Goal: Task Accomplishment & Management: Manage account settings

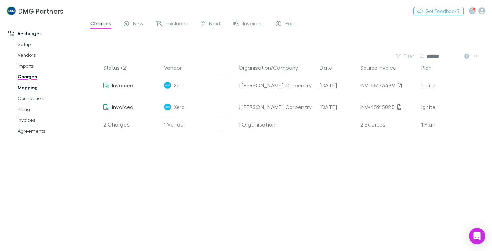
click at [26, 88] on link "Mapping" at bounding box center [49, 87] width 77 height 11
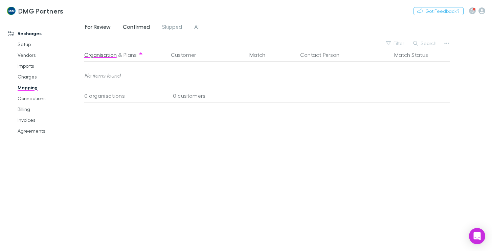
click at [139, 28] on span "Confirmed" at bounding box center [136, 27] width 27 height 9
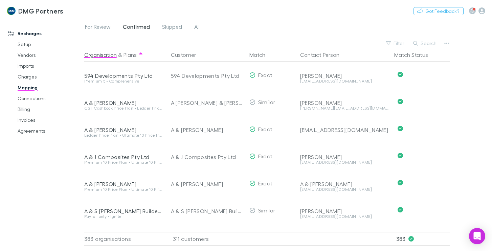
click at [431, 43] on button "Search" at bounding box center [425, 43] width 31 height 8
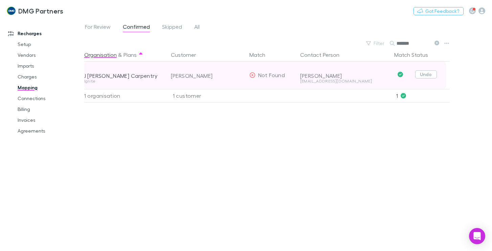
type input "*******"
click at [426, 75] on button "Undo" at bounding box center [427, 74] width 22 height 8
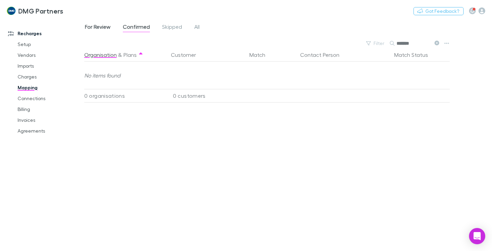
click at [94, 26] on span "For Review" at bounding box center [98, 27] width 26 height 9
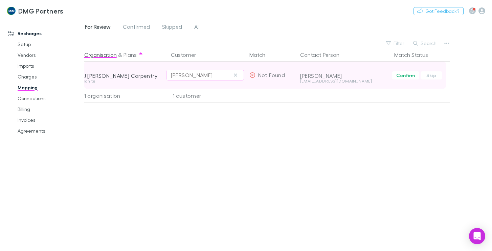
click at [210, 74] on div "[PERSON_NAME]" at bounding box center [205, 75] width 69 height 8
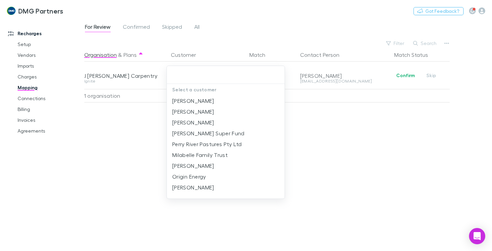
click at [189, 74] on input "text" at bounding box center [226, 75] width 112 height 13
drag, startPoint x: 119, startPoint y: 153, endPoint x: 165, endPoint y: 131, distance: 51.1
click at [121, 153] on div at bounding box center [246, 125] width 492 height 251
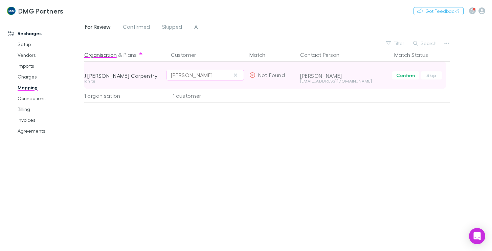
click at [205, 74] on div "[PERSON_NAME]" at bounding box center [205, 75] width 69 height 8
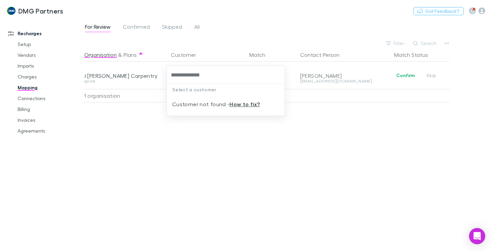
type input "**********"
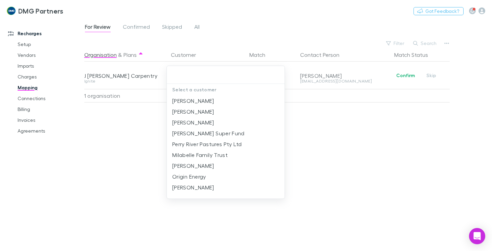
drag, startPoint x: 158, startPoint y: 166, endPoint x: 159, endPoint y: 155, distance: 11.6
click at [158, 166] on div at bounding box center [246, 125] width 492 height 251
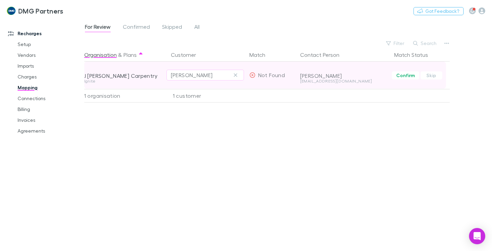
click at [207, 81] on div "[PERSON_NAME]" at bounding box center [206, 75] width 78 height 27
click at [235, 75] on icon "button" at bounding box center [235, 74] width 3 height 3
click at [179, 73] on div "Select a customer" at bounding box center [205, 75] width 69 height 8
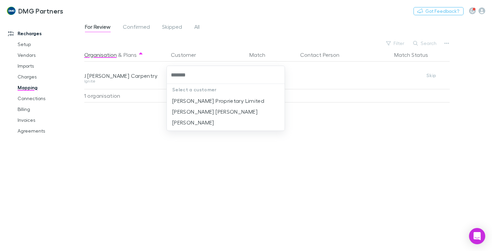
type input "*******"
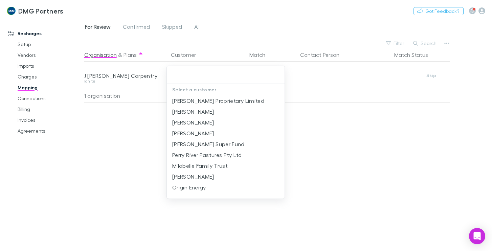
click at [127, 192] on div at bounding box center [246, 125] width 492 height 251
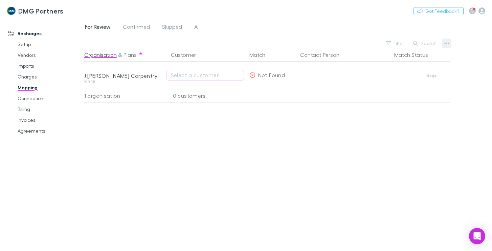
click at [445, 43] on icon "button" at bounding box center [447, 43] width 5 height 1
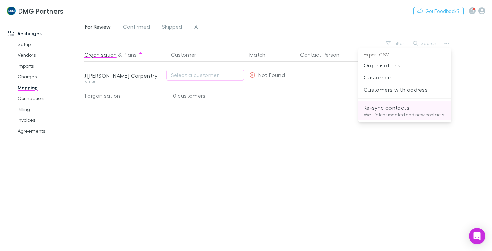
click at [385, 112] on p "We'll fetch updated and new contacts." at bounding box center [405, 115] width 82 height 6
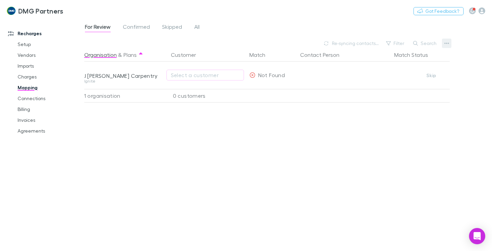
click at [443, 44] on button "button" at bounding box center [446, 43] width 9 height 9
click at [324, 203] on div at bounding box center [246, 125] width 492 height 251
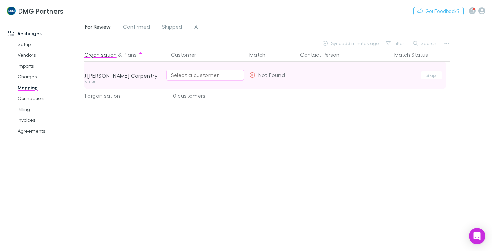
click at [217, 73] on div "Select a customer" at bounding box center [205, 75] width 69 height 8
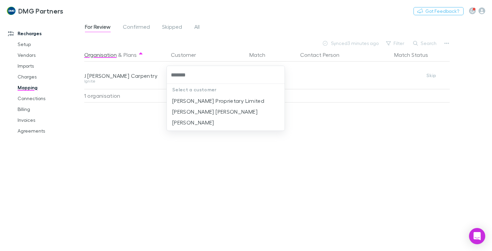
type input "*******"
click at [167, 153] on div "Select a customer [PERSON_NAME] Proprietary Limited [PERSON_NAME] [PERSON_NAME]…" at bounding box center [246, 125] width 492 height 251
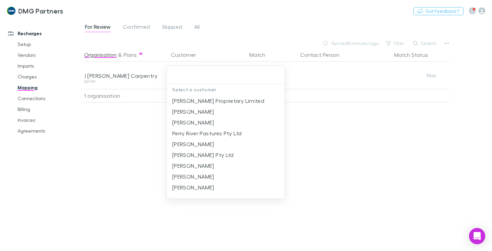
click at [108, 165] on div at bounding box center [246, 125] width 492 height 251
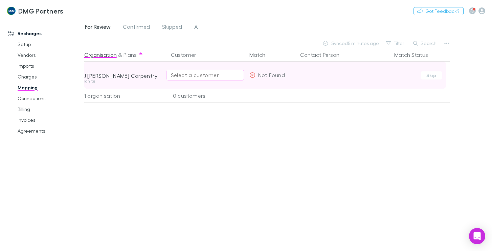
click at [183, 76] on div "Select a customer" at bounding box center [205, 75] width 69 height 8
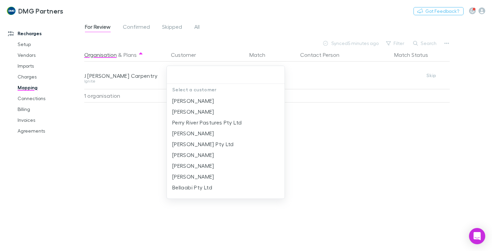
click at [138, 174] on div at bounding box center [246, 125] width 492 height 251
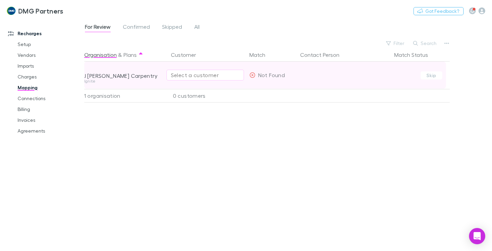
click at [186, 73] on div "Select a customer" at bounding box center [205, 75] width 69 height 8
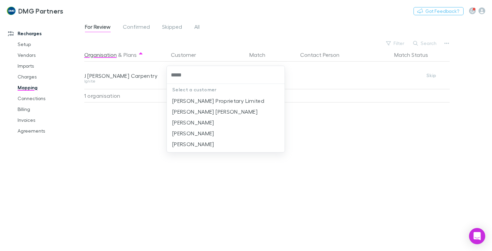
type input "*****"
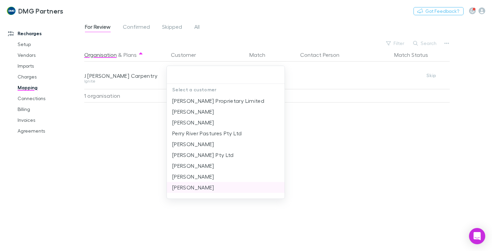
drag, startPoint x: 220, startPoint y: 186, endPoint x: 218, endPoint y: 183, distance: 4.4
click at [220, 186] on div "Select a customer [PERSON_NAME] Proprietary Limited [PERSON_NAME] [PERSON_NAME]…" at bounding box center [246, 125] width 492 height 251
drag, startPoint x: 375, startPoint y: 181, endPoint x: 360, endPoint y: 175, distance: 16.2
click at [371, 179] on div at bounding box center [246, 125] width 492 height 251
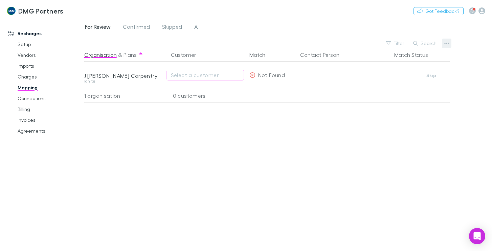
click at [446, 42] on icon "button" at bounding box center [447, 43] width 5 height 5
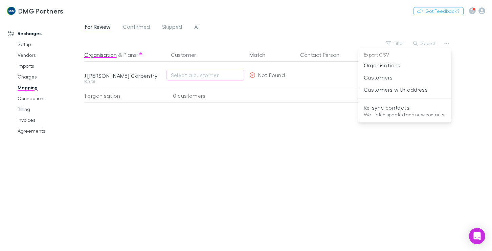
click at [382, 109] on p "Re-sync contacts" at bounding box center [405, 108] width 82 height 8
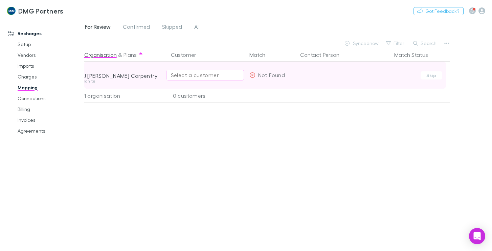
click at [200, 71] on div "Select a customer" at bounding box center [205, 75] width 69 height 8
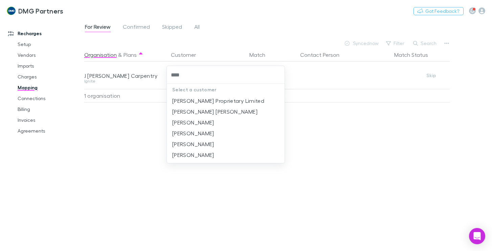
type input "*****"
click at [184, 157] on li "[PERSON_NAME]" at bounding box center [226, 155] width 118 height 11
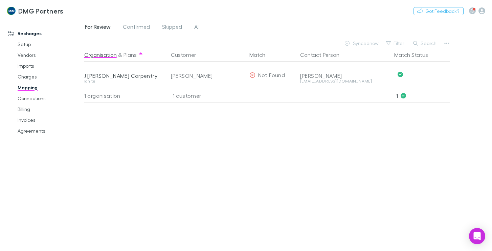
click at [337, 135] on div "Organisation & Plans Customer Match Contact Person Match Status [PERSON_NAME] C…" at bounding box center [267, 147] width 367 height 198
click at [24, 99] on link "Connections" at bounding box center [49, 98] width 77 height 11
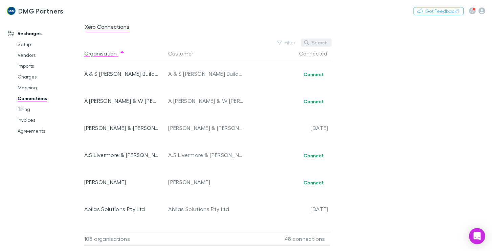
click at [320, 42] on button "Search" at bounding box center [316, 43] width 31 height 8
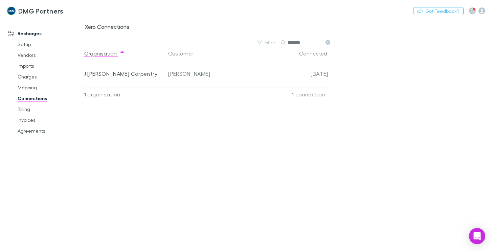
type input "*******"
click at [377, 66] on div "Xero Connections Filter Search ******* Organisation Customer Connected J [PERSO…" at bounding box center [288, 135] width 408 height 232
click at [20, 128] on link "Agreements" at bounding box center [49, 131] width 77 height 11
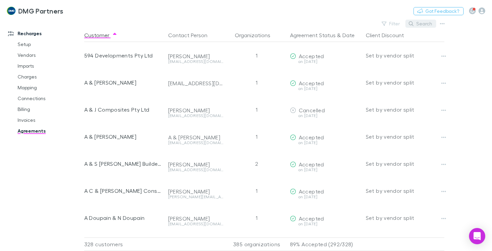
click at [424, 22] on button "Search" at bounding box center [421, 24] width 31 height 8
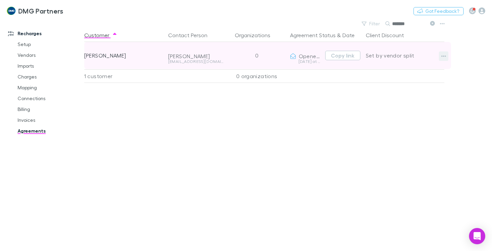
type input "*******"
click at [443, 56] on icon "button" at bounding box center [444, 56] width 5 height 5
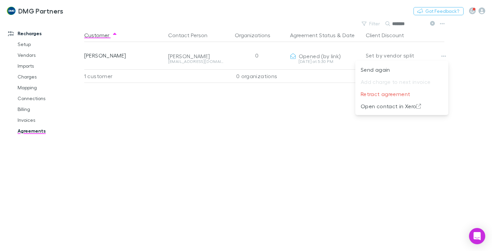
click at [282, 133] on div at bounding box center [246, 125] width 492 height 251
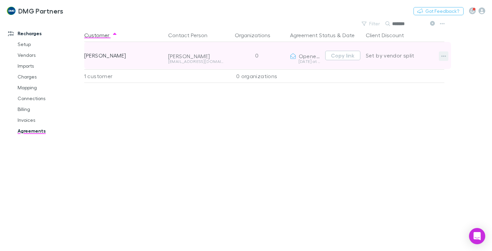
click at [444, 56] on icon "button" at bounding box center [444, 56] width 5 height 5
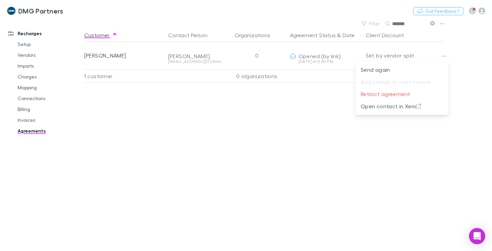
click at [99, 55] on div at bounding box center [246, 125] width 492 height 251
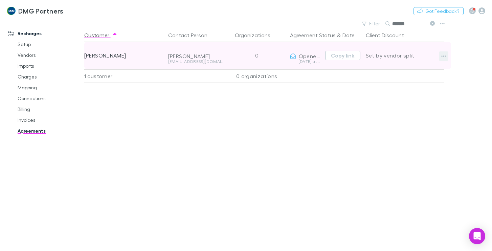
click at [446, 55] on button "button" at bounding box center [443, 55] width 9 height 9
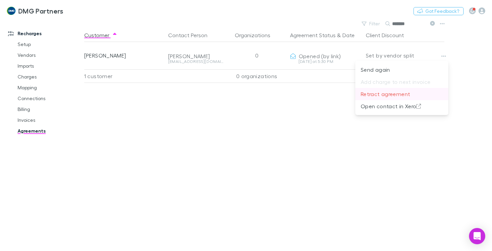
click at [380, 95] on p "Retract agreement" at bounding box center [402, 94] width 82 height 8
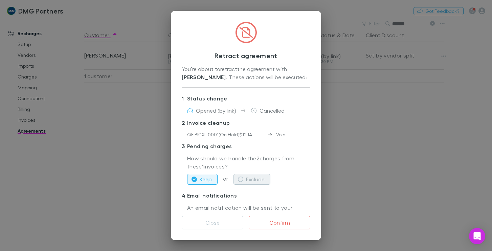
click at [239, 179] on icon "button" at bounding box center [240, 179] width 5 height 5
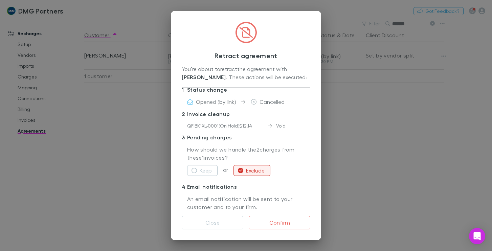
scroll to position [14, 0]
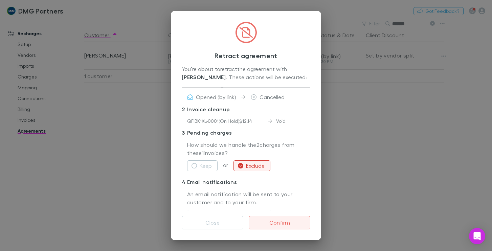
click at [281, 226] on button "Confirm" at bounding box center [280, 223] width 62 height 14
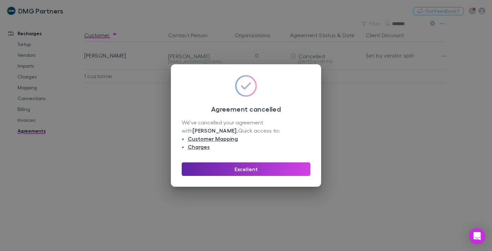
click at [395, 154] on div "Agreement cancelled We’ve cancelled your agreement with [PERSON_NAME] . Quick a…" at bounding box center [246, 125] width 492 height 251
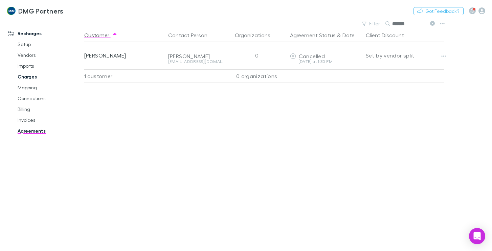
click at [25, 77] on link "Charges" at bounding box center [49, 76] width 77 height 11
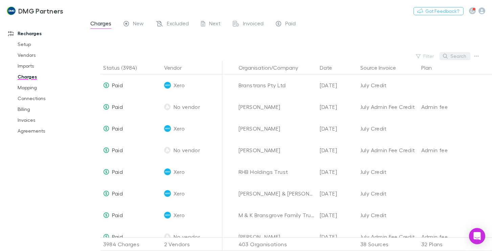
click at [459, 56] on button "Search" at bounding box center [455, 56] width 31 height 8
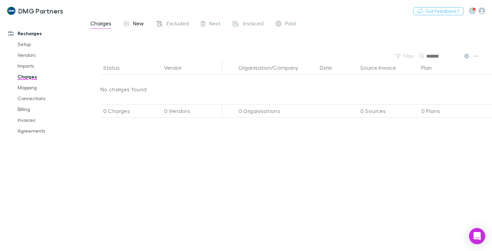
type input "*******"
click at [131, 23] on div "New" at bounding box center [134, 24] width 20 height 9
click at [140, 22] on span "New" at bounding box center [138, 24] width 11 height 9
click at [179, 21] on span "Excluded" at bounding box center [178, 24] width 22 height 9
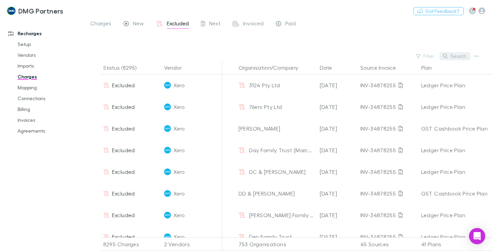
click at [469, 56] on button "Search" at bounding box center [455, 56] width 31 height 8
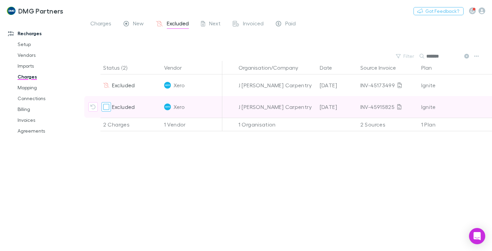
type input "*******"
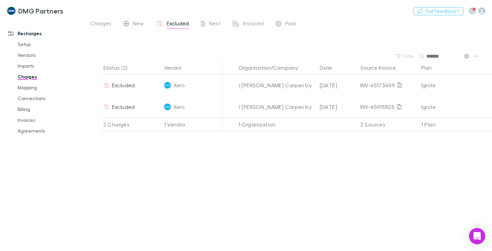
click at [120, 183] on div "Status (2) Vendor Organisation/Company Date Source Invoice Plan Details/Descrip…" at bounding box center [288, 156] width 408 height 190
click at [480, 59] on button "button" at bounding box center [476, 55] width 9 height 9
click at [356, 164] on div at bounding box center [246, 125] width 492 height 251
click at [33, 131] on link "Agreements" at bounding box center [49, 131] width 77 height 11
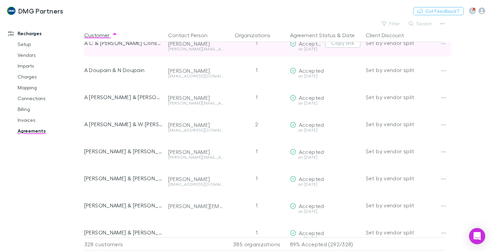
scroll to position [102, 0]
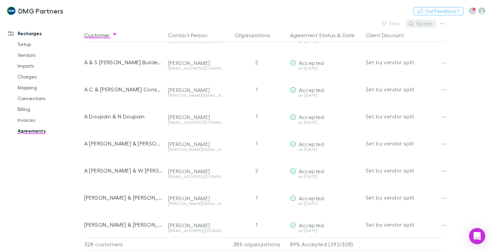
click at [426, 25] on button "Search" at bounding box center [421, 24] width 31 height 8
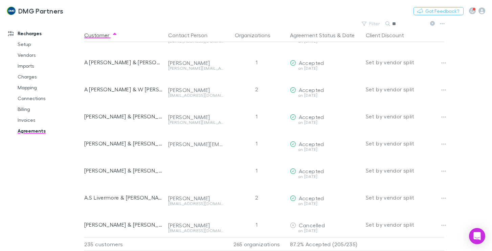
scroll to position [0, 0]
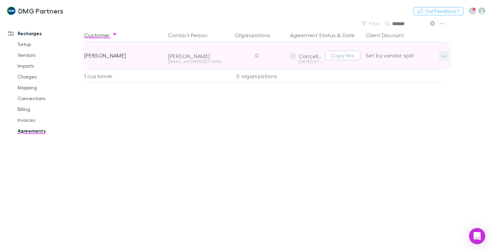
type input "*******"
click at [440, 55] on button "button" at bounding box center [443, 55] width 9 height 9
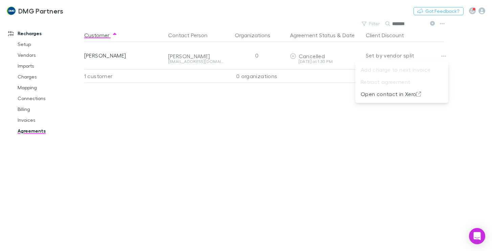
drag, startPoint x: 362, startPoint y: 162, endPoint x: 242, endPoint y: 134, distance: 123.6
click at [349, 162] on div at bounding box center [246, 125] width 492 height 251
click at [478, 234] on icon "Open Intercom Messenger" at bounding box center [477, 236] width 8 height 9
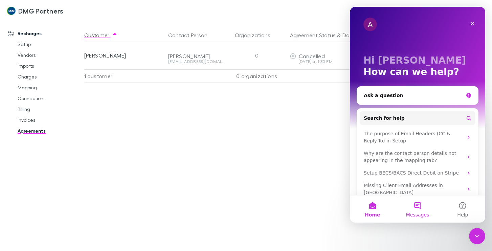
click at [415, 210] on button "Messages" at bounding box center [417, 209] width 45 height 27
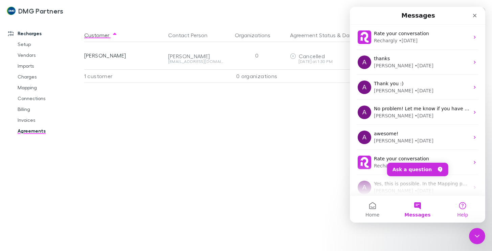
click at [463, 207] on button "Help" at bounding box center [463, 209] width 45 height 27
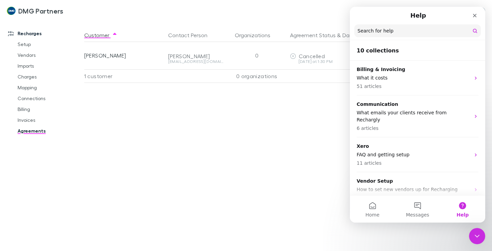
click at [373, 31] on input "Search for help" at bounding box center [418, 30] width 127 height 13
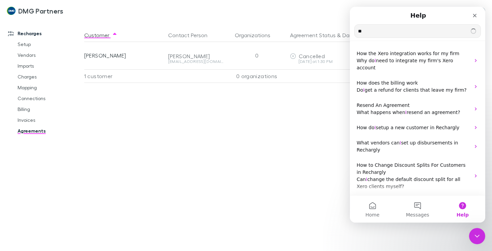
type input "*"
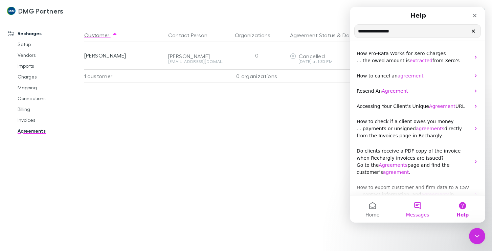
type input "**********"
click at [417, 205] on button "Messages" at bounding box center [417, 209] width 45 height 27
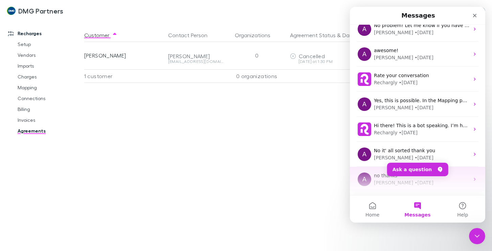
scroll to position [73, 0]
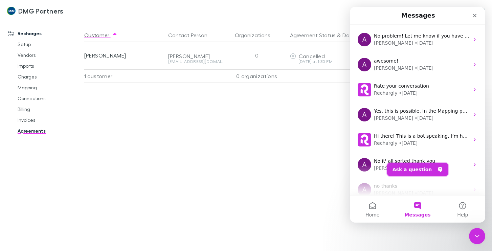
click at [410, 168] on button "Ask a question" at bounding box center [417, 170] width 61 height 14
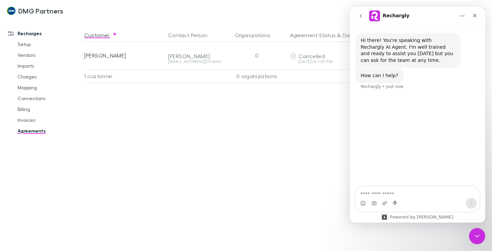
click at [364, 193] on textarea "Ask a question…" at bounding box center [418, 193] width 124 height 12
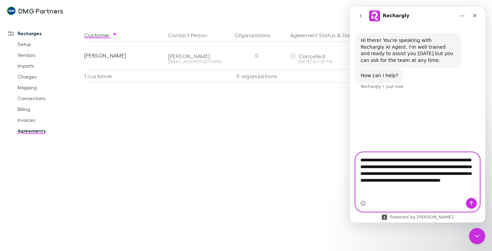
type textarea "**********"
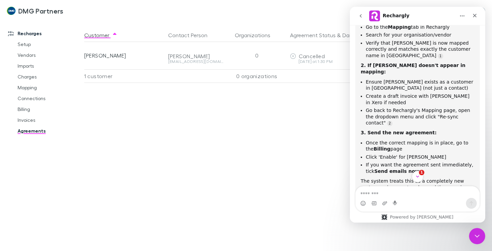
scroll to position [180, 0]
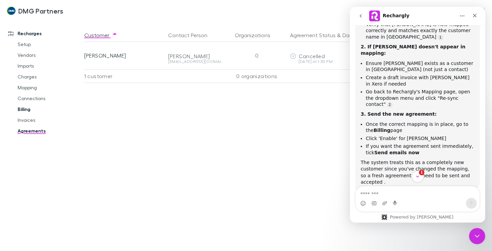
click at [23, 109] on link "Billing" at bounding box center [49, 109] width 77 height 11
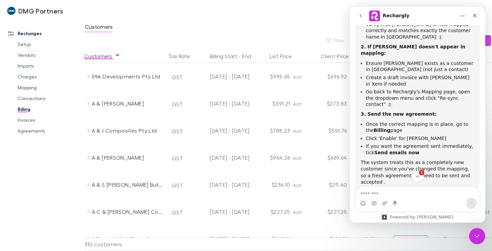
click at [22, 109] on link "Billing" at bounding box center [49, 109] width 77 height 11
drag, startPoint x: 425, startPoint y: 14, endPoint x: 304, endPoint y: 13, distance: 120.6
click at [350, 13] on html "Rechargly Hi there! You're speaking with Rechargly AI Agent. I'm well trained a…" at bounding box center [417, 115] width 135 height 216
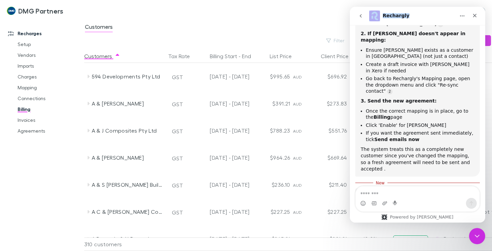
scroll to position [198, 0]
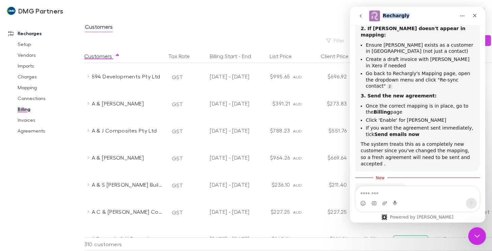
click at [474, 234] on icon "Close Intercom Messenger" at bounding box center [476, 235] width 8 height 8
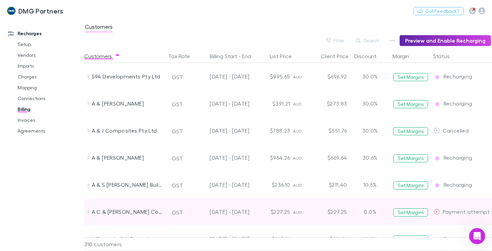
scroll to position [187, 0]
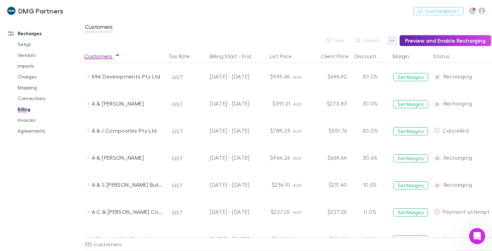
click at [395, 40] on icon "button" at bounding box center [392, 40] width 5 height 5
click at [379, 42] on div at bounding box center [246, 125] width 492 height 251
drag, startPoint x: 378, startPoint y: 42, endPoint x: 388, endPoint y: 40, distance: 10.4
click at [381, 42] on button "Search" at bounding box center [368, 41] width 31 height 8
click at [354, 39] on input "text" at bounding box center [357, 40] width 34 height 9
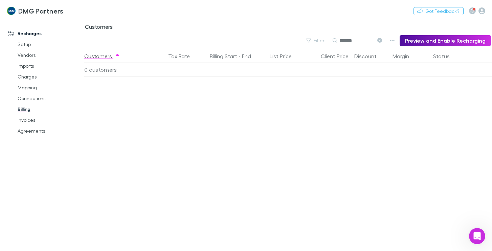
type input "*******"
click at [435, 43] on button "Preview and Enable Recharging" at bounding box center [445, 40] width 91 height 11
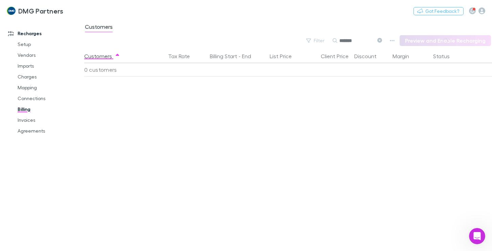
click at [224, 103] on div "Customers Tax Rate Billing Start - End List Price Client Price Discount Margin …" at bounding box center [288, 150] width 408 height 202
click at [392, 44] on button "button" at bounding box center [392, 40] width 9 height 9
click at [319, 100] on div at bounding box center [246, 125] width 492 height 251
click at [395, 42] on icon "button" at bounding box center [392, 40] width 5 height 5
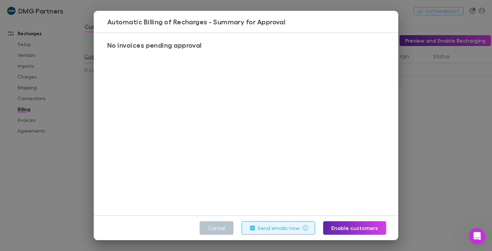
click at [397, 94] on div at bounding box center [397, 125] width 2 height 182
drag, startPoint x: 223, startPoint y: 227, endPoint x: 6, endPoint y: 205, distance: 217.9
click at [221, 229] on button "Cancel" at bounding box center [217, 228] width 34 height 14
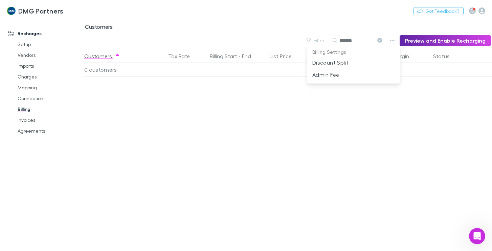
click at [26, 78] on div at bounding box center [246, 125] width 492 height 251
click at [26, 77] on link "Charges" at bounding box center [49, 76] width 77 height 11
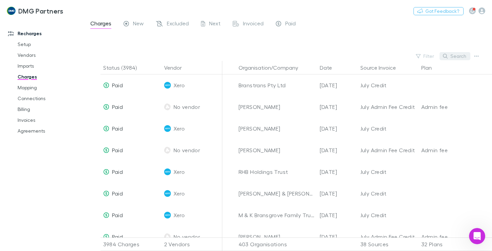
click at [457, 56] on button "Search" at bounding box center [455, 56] width 31 height 8
click at [181, 23] on span "Excluded" at bounding box center [178, 24] width 22 height 9
click at [459, 57] on button "Search" at bounding box center [455, 56] width 31 height 8
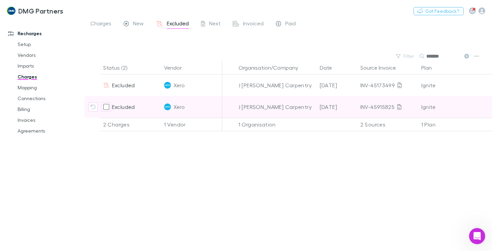
type input "*******"
click at [123, 108] on span "Excluded" at bounding box center [123, 107] width 23 height 6
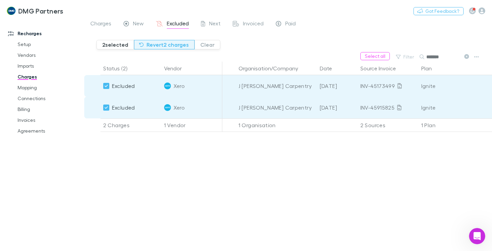
click at [167, 46] on button "Revert 2 charges" at bounding box center [164, 44] width 61 height 9
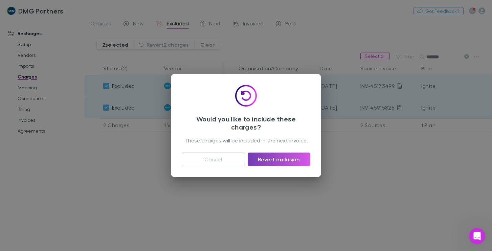
click at [291, 161] on button "Revert exclusion" at bounding box center [279, 160] width 63 height 14
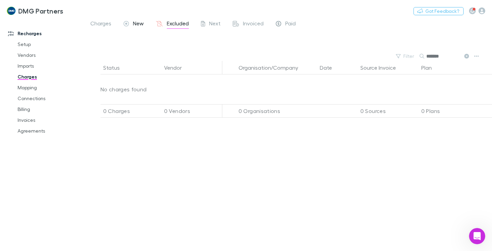
click at [129, 24] on icon at bounding box center [126, 23] width 5 height 5
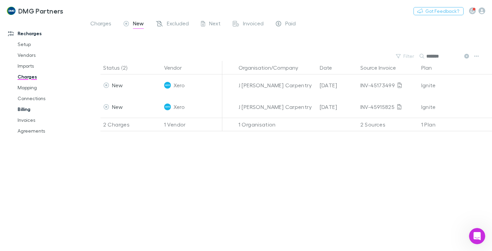
click at [26, 110] on link "Billing" at bounding box center [49, 109] width 77 height 11
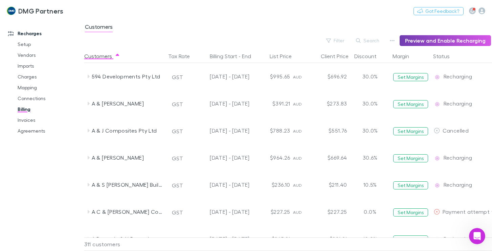
click at [429, 39] on button "Preview and Enable Recharging" at bounding box center [445, 40] width 91 height 11
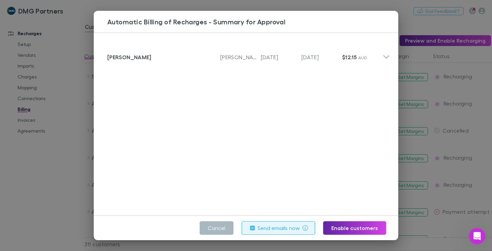
click at [223, 226] on button "Cancel" at bounding box center [217, 228] width 34 height 14
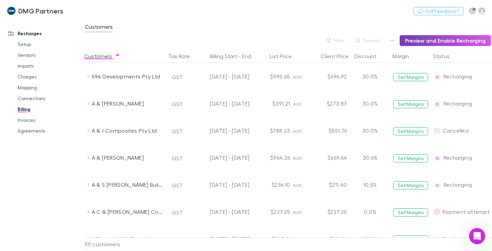
click at [438, 39] on button "Preview and Enable Recharging" at bounding box center [445, 40] width 91 height 11
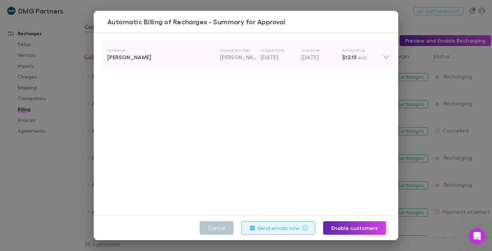
click at [383, 55] on icon at bounding box center [386, 55] width 7 height 14
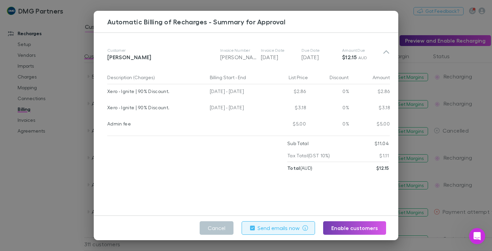
click at [370, 230] on button "Enable customers" at bounding box center [354, 228] width 63 height 14
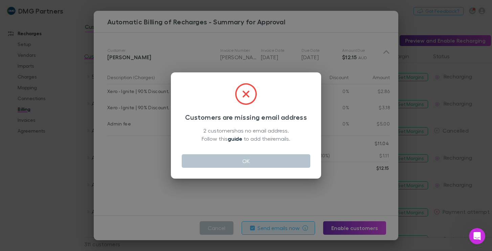
click at [234, 139] on link "guide" at bounding box center [235, 138] width 15 height 7
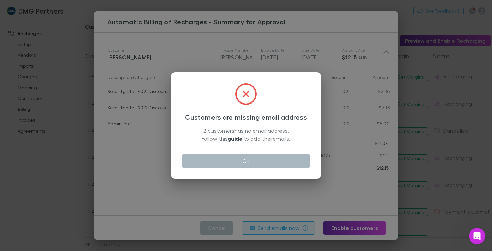
click at [249, 162] on button "OK" at bounding box center [246, 161] width 129 height 14
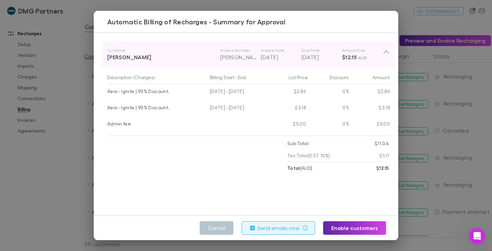
click at [122, 57] on div "[PERSON_NAME]" at bounding box center [163, 57] width 113 height 8
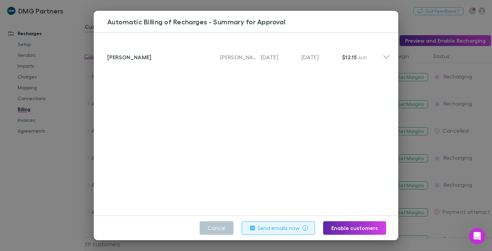
drag, startPoint x: 123, startPoint y: 55, endPoint x: 293, endPoint y: 128, distance: 185.1
click at [271, 149] on div "Customer [PERSON_NAME] Invoice Number [PERSON_NAME]-3128 Invoice Date [DATE] Du…" at bounding box center [249, 127] width 310 height 188
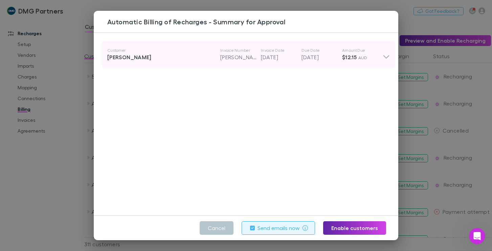
click at [342, 58] on strong "$12.15" at bounding box center [349, 57] width 15 height 7
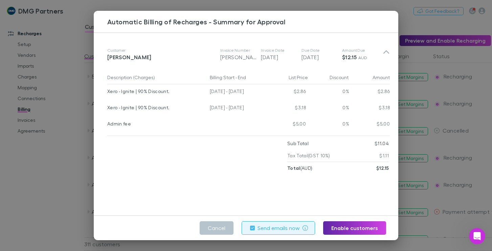
click at [155, 151] on div at bounding box center [197, 156] width 180 height 37
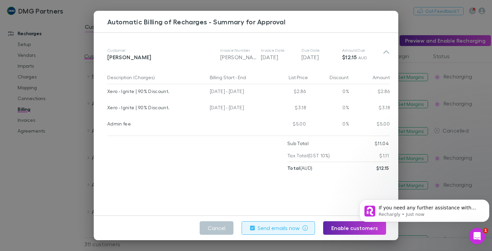
scroll to position [229, 0]
drag, startPoint x: 368, startPoint y: 29, endPoint x: 183, endPoint y: 84, distance: 193.1
click at [367, 29] on div "Automatic Billing of Recharges - Summary for Approval" at bounding box center [246, 22] width 305 height 22
click at [200, 179] on div "Customer [PERSON_NAME] Invoice Number [PERSON_NAME]-3128 Invoice Date [DATE] Du…" at bounding box center [249, 108] width 310 height 150
click at [48, 180] on div "Automatic Billing of Recharges - Summary for Approval Customer [PERSON_NAME] In…" at bounding box center [246, 125] width 492 height 251
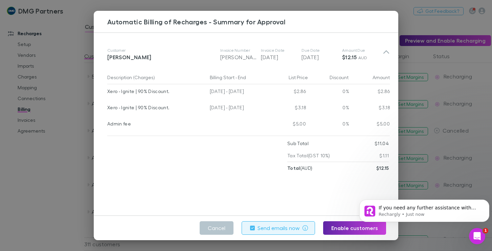
click at [383, 50] on div "Discount" at bounding box center [370, 56] width 30 height 14
click at [70, 157] on div "Recharges Setup Vendors Imports Charges Mapping Connections Billing Invoices Ag…" at bounding box center [44, 133] width 89 height 224
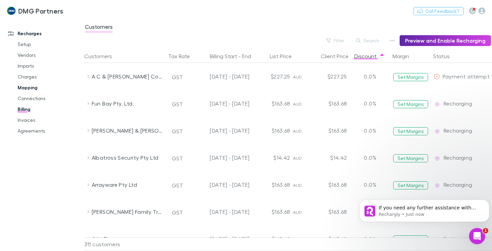
click at [27, 86] on link "Mapping" at bounding box center [49, 87] width 77 height 11
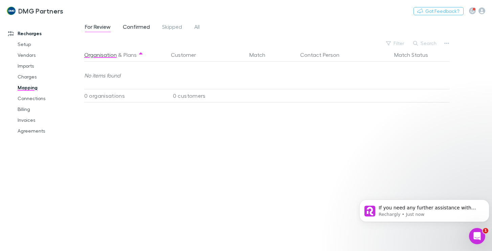
click at [140, 27] on span "Confirmed" at bounding box center [136, 27] width 27 height 9
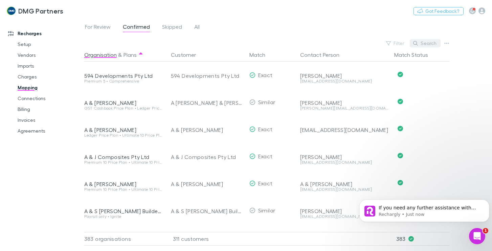
click at [429, 40] on button "Search" at bounding box center [425, 43] width 31 height 8
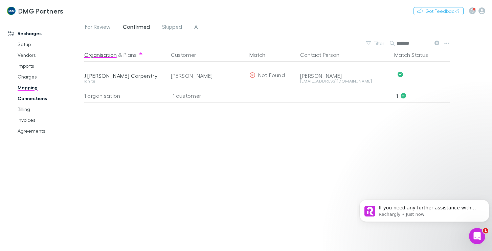
type input "*******"
click at [30, 100] on link "Connections" at bounding box center [49, 98] width 77 height 11
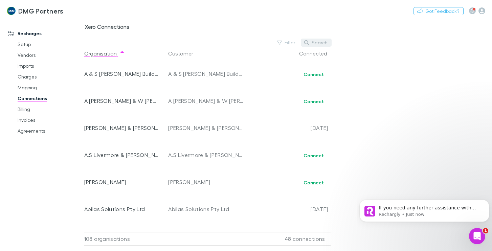
click at [314, 45] on button "Search" at bounding box center [316, 43] width 31 height 8
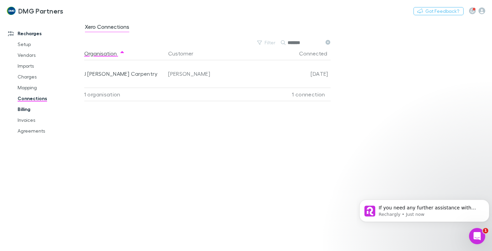
type input "*******"
drag, startPoint x: 25, startPoint y: 109, endPoint x: 35, endPoint y: 167, distance: 58.1
click at [25, 109] on link "Billing" at bounding box center [49, 109] width 77 height 11
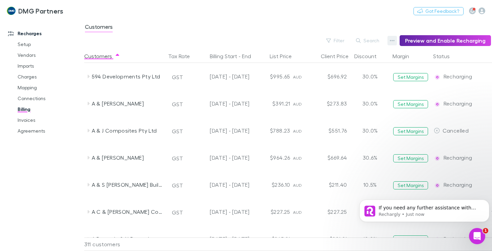
click at [389, 43] on div "Filter Search Preview and Enable Recharging" at bounding box center [287, 40] width 407 height 11
click at [394, 42] on icon "button" at bounding box center [392, 40] width 5 height 5
click at [276, 21] on div at bounding box center [246, 125] width 492 height 251
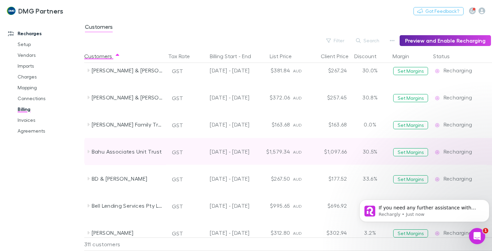
scroll to position [847, 0]
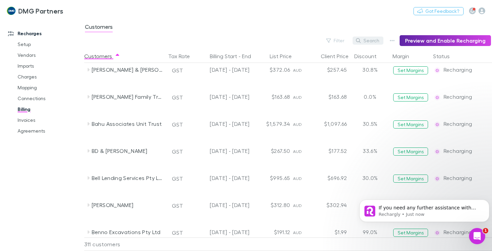
click at [373, 41] on button "Search" at bounding box center [368, 41] width 31 height 8
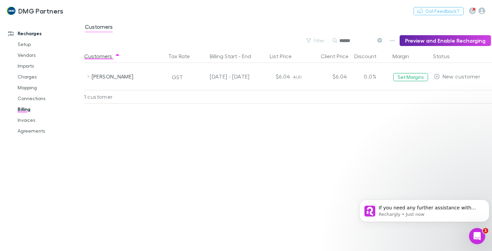
scroll to position [0, 0]
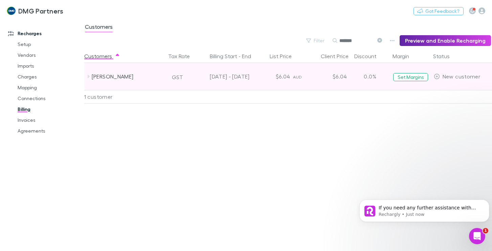
type input "*******"
click at [450, 75] on span "New customer" at bounding box center [462, 76] width 38 height 6
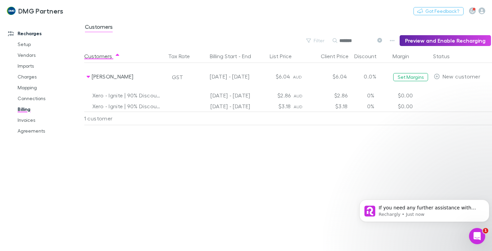
click at [440, 100] on div at bounding box center [462, 95] width 61 height 11
click at [395, 39] on icon "button" at bounding box center [392, 40] width 5 height 5
click at [309, 141] on div at bounding box center [246, 125] width 492 height 251
click at [321, 129] on div "Customers Tax Rate Billing Start - End List Price Client Price Discount Margin …" at bounding box center [288, 150] width 408 height 202
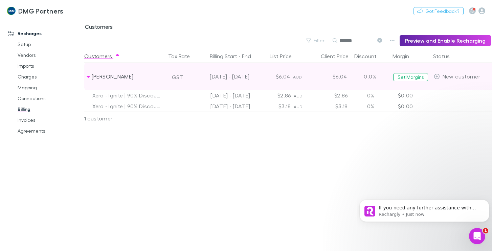
click at [99, 77] on div "[PERSON_NAME]" at bounding box center [128, 76] width 72 height 27
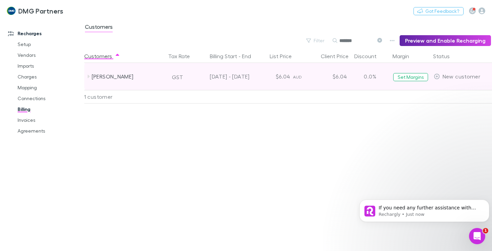
click at [445, 77] on span "New customer" at bounding box center [462, 76] width 38 height 6
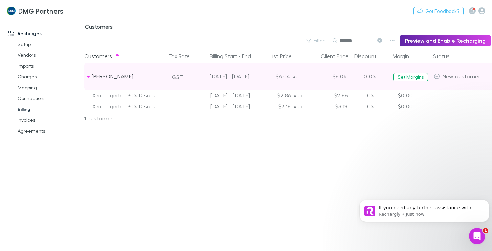
click at [438, 76] on icon at bounding box center [437, 76] width 6 height 5
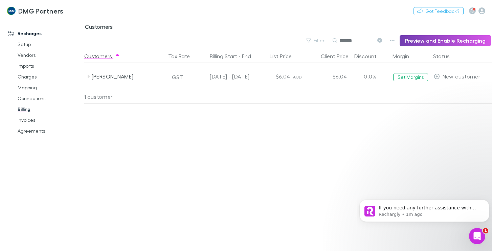
click at [446, 42] on button "Preview and Enable Recharging" at bounding box center [445, 40] width 91 height 11
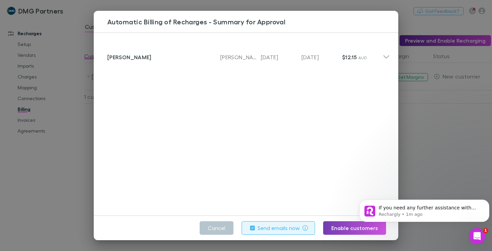
click at [345, 231] on button "Enable customers" at bounding box center [354, 228] width 63 height 14
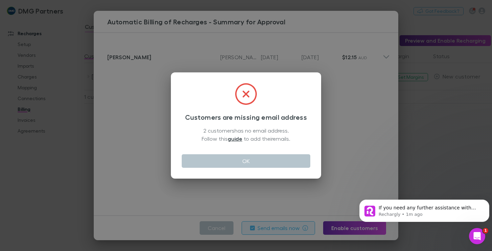
click at [247, 93] on icon at bounding box center [246, 94] width 22 height 22
click at [242, 99] on icon at bounding box center [246, 94] width 22 height 22
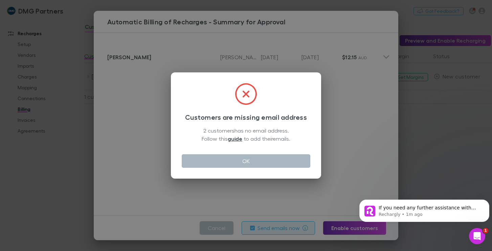
click at [244, 159] on button "OK" at bounding box center [246, 161] width 129 height 14
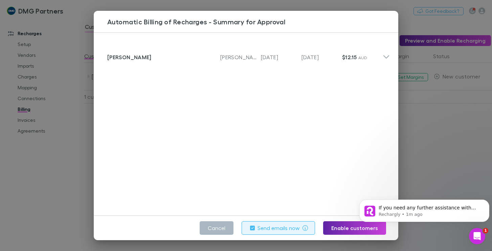
click at [212, 229] on button "Cancel" at bounding box center [217, 228] width 34 height 14
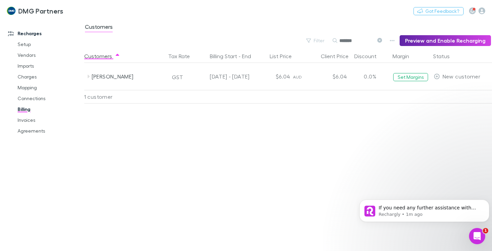
drag, startPoint x: 91, startPoint y: 77, endPoint x: 270, endPoint y: 143, distance: 189.9
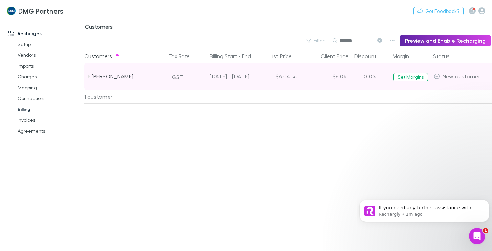
drag, startPoint x: 270, startPoint y: 143, endPoint x: 90, endPoint y: 76, distance: 191.3
click at [90, 76] on icon at bounding box center [88, 76] width 5 height 5
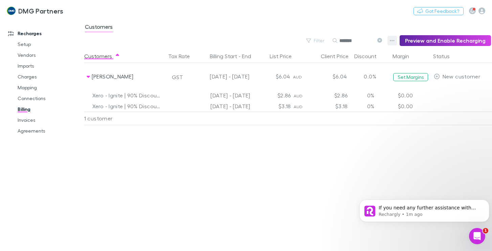
click at [395, 42] on icon "button" at bounding box center [392, 40] width 5 height 5
drag, startPoint x: 358, startPoint y: 160, endPoint x: 396, endPoint y: 107, distance: 64.6
click at [363, 151] on div at bounding box center [246, 125] width 492 height 251
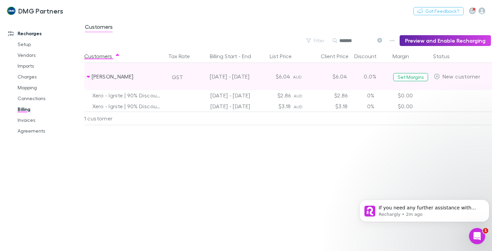
click at [90, 76] on icon at bounding box center [88, 76] width 5 height 5
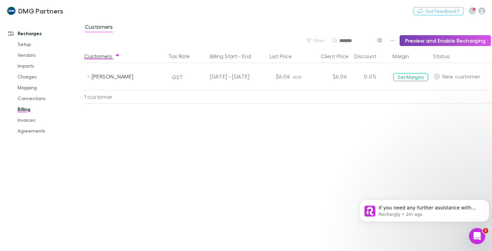
click at [420, 40] on button "Preview and Enable Recharging" at bounding box center [445, 40] width 91 height 11
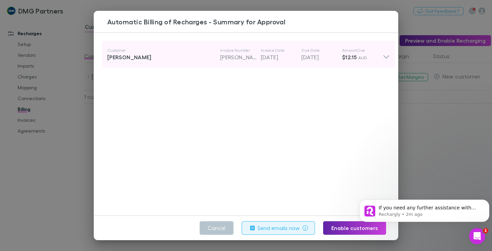
click at [117, 58] on div "[PERSON_NAME]" at bounding box center [163, 57] width 113 height 8
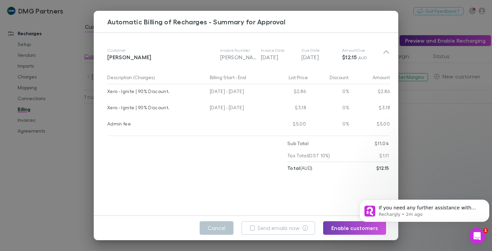
click at [337, 227] on button "Enable customers" at bounding box center [354, 228] width 63 height 14
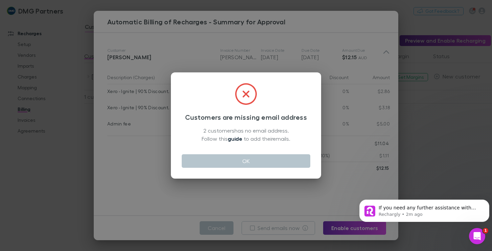
click at [232, 139] on link "guide" at bounding box center [235, 138] width 15 height 7
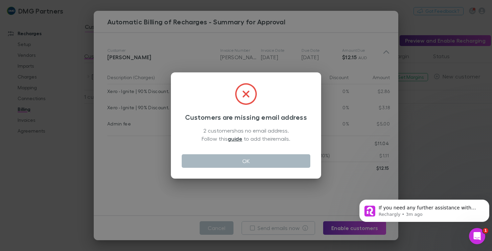
click at [246, 158] on button "OK" at bounding box center [246, 161] width 129 height 14
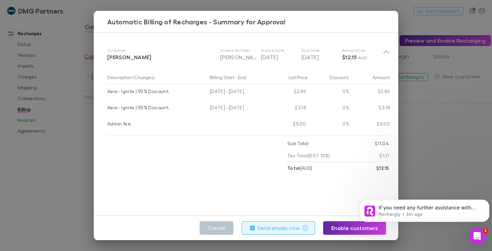
drag, startPoint x: 490, startPoint y: 102, endPoint x: 267, endPoint y: 197, distance: 241.9
click at [488, 104] on div "Automatic Billing of Recharges - Summary for Approval Customer [PERSON_NAME] In…" at bounding box center [246, 125] width 492 height 251
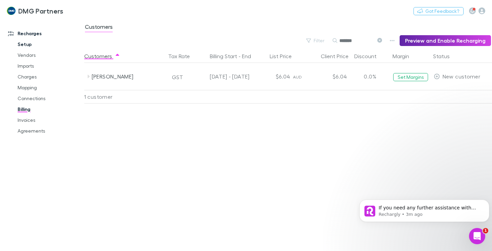
click at [24, 44] on link "Setup" at bounding box center [49, 44] width 77 height 11
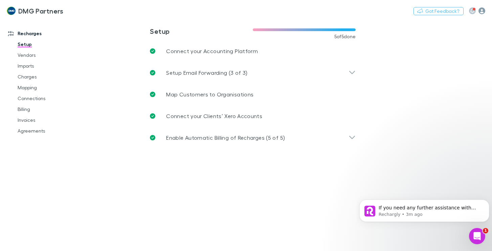
click at [483, 12] on icon "button" at bounding box center [482, 10] width 7 height 7
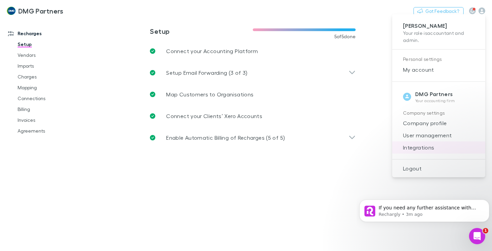
click at [422, 149] on span "Integrations" at bounding box center [439, 148] width 82 height 8
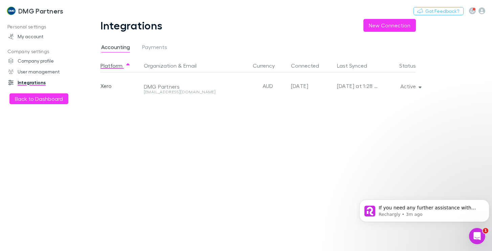
click at [366, 88] on div "[DATE] at 1:28 PM" at bounding box center [358, 85] width 43 height 27
click at [418, 85] on button "Active" at bounding box center [410, 86] width 31 height 9
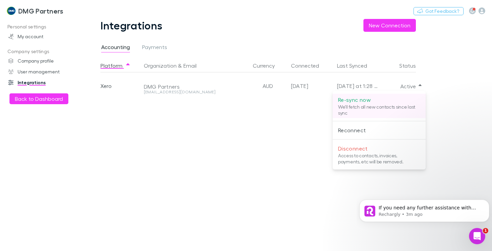
click at [347, 109] on p "We'll fetch all new contacts since last sync" at bounding box center [379, 110] width 82 height 12
click at [33, 98] on div at bounding box center [246, 125] width 492 height 251
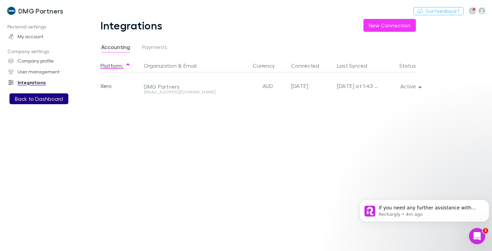
click at [25, 98] on button "Back to Dashboard" at bounding box center [38, 98] width 59 height 11
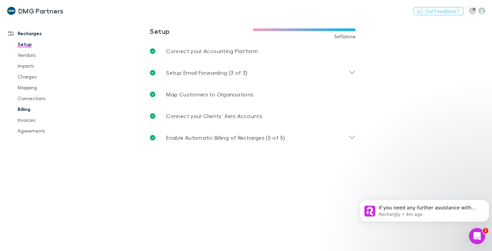
click at [24, 107] on link "Billing" at bounding box center [49, 109] width 77 height 11
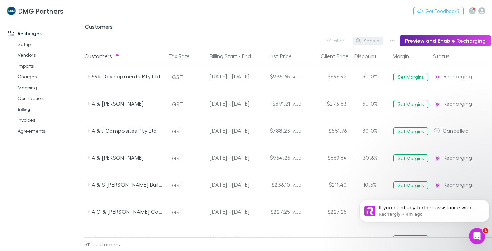
click at [373, 41] on button "Search" at bounding box center [368, 41] width 31 height 8
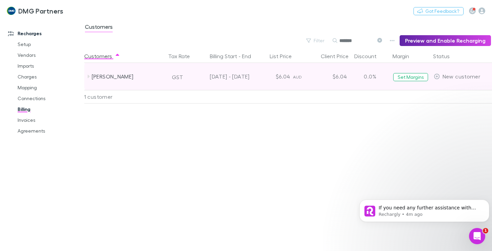
type input "*******"
click at [130, 76] on div "[PERSON_NAME]" at bounding box center [128, 76] width 72 height 27
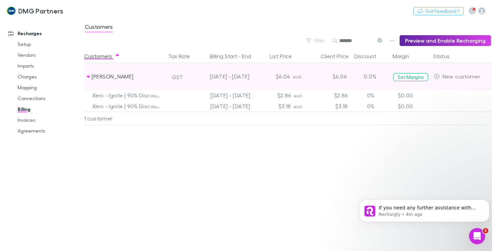
drag, startPoint x: 114, startPoint y: 77, endPoint x: 95, endPoint y: 77, distance: 19.3
click at [95, 77] on div "[PERSON_NAME]" at bounding box center [128, 76] width 72 height 27
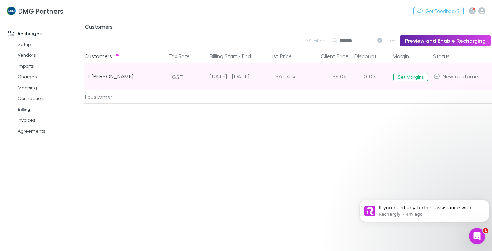
click at [89, 77] on icon at bounding box center [89, 76] width 2 height 3
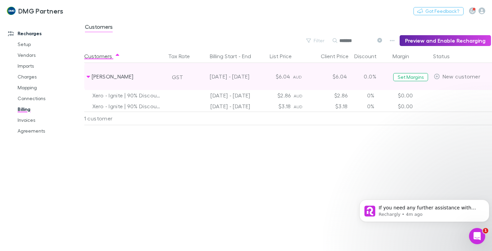
click at [453, 74] on span "New customer" at bounding box center [462, 76] width 38 height 6
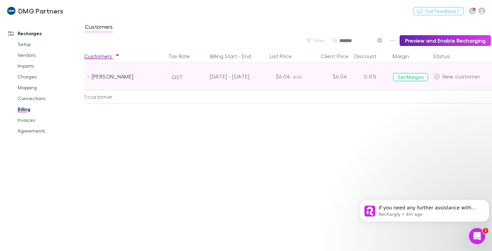
click at [454, 77] on span "New customer" at bounding box center [462, 76] width 38 height 6
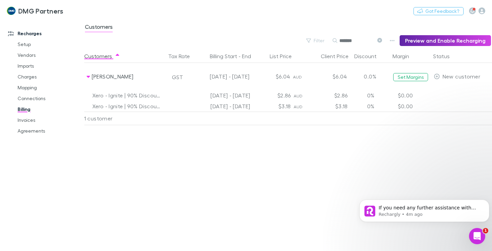
click at [359, 41] on input "*******" at bounding box center [357, 40] width 34 height 9
drag, startPoint x: 332, startPoint y: 41, endPoint x: 324, endPoint y: 41, distance: 7.5
click at [324, 41] on div "Filter Search ******* Preview and Enable Recharging" at bounding box center [287, 40] width 407 height 11
click at [395, 42] on icon "button" at bounding box center [392, 40] width 5 height 5
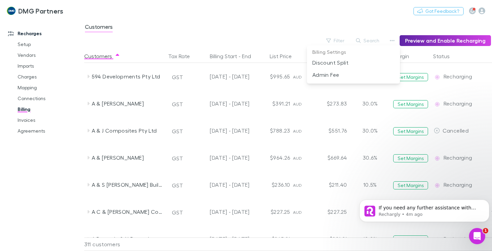
drag, startPoint x: 239, startPoint y: 21, endPoint x: 221, endPoint y: 23, distance: 18.0
click at [239, 23] on div at bounding box center [246, 125] width 492 height 251
click at [27, 118] on link "Invoices" at bounding box center [49, 120] width 77 height 11
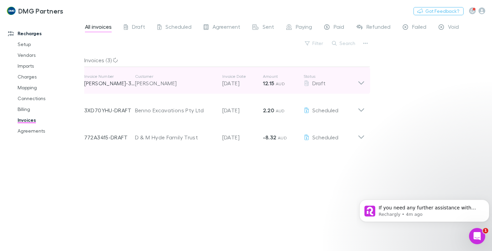
click at [359, 82] on icon at bounding box center [362, 82] width 6 height 3
click at [361, 82] on icon at bounding box center [361, 81] width 7 height 14
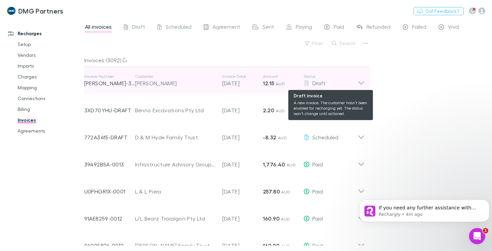
click at [311, 84] on div "Draft" at bounding box center [331, 83] width 54 height 8
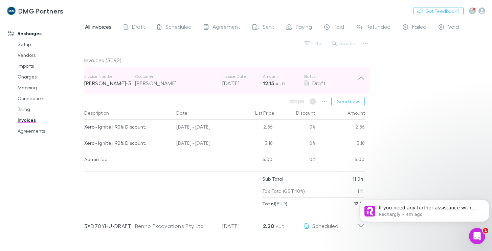
click at [360, 77] on icon at bounding box center [361, 81] width 7 height 14
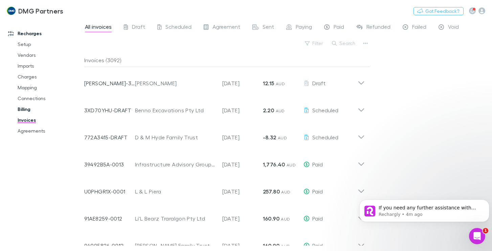
click at [23, 109] on link "Billing" at bounding box center [49, 109] width 77 height 11
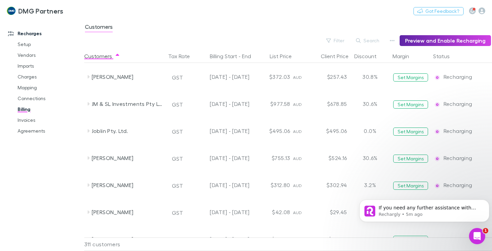
scroll to position [3887, 0]
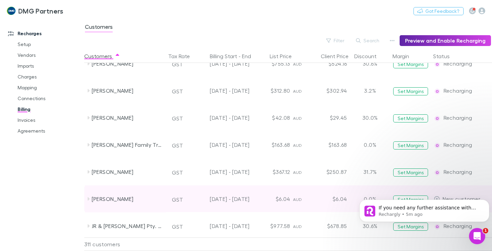
click at [105, 193] on div "[PERSON_NAME]" at bounding box center [128, 199] width 72 height 27
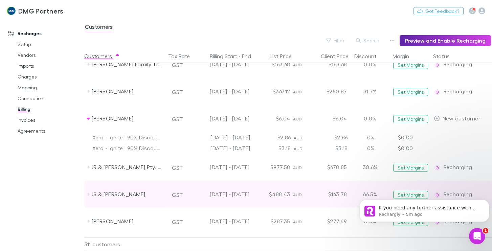
scroll to position [3996, 0]
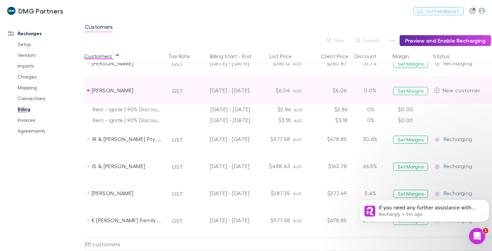
click at [450, 92] on span "New customer" at bounding box center [462, 90] width 38 height 6
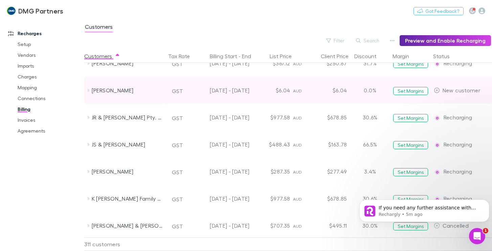
click at [450, 92] on span "New customer" at bounding box center [462, 90] width 38 height 6
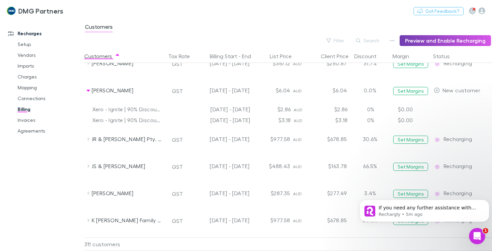
click at [428, 39] on button "Preview and Enable Recharging" at bounding box center [445, 40] width 91 height 11
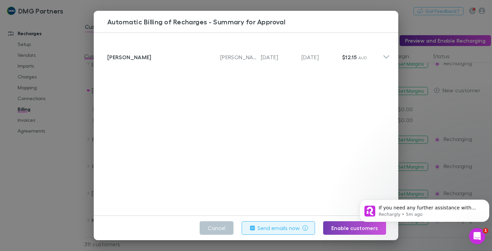
click at [347, 227] on button "Enable customers" at bounding box center [354, 228] width 63 height 14
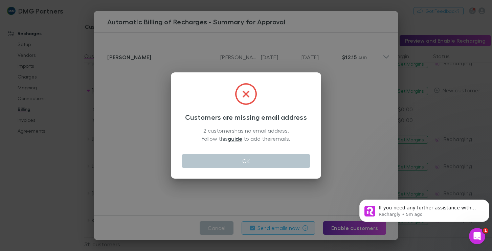
click at [246, 92] on icon at bounding box center [246, 94] width 22 height 22
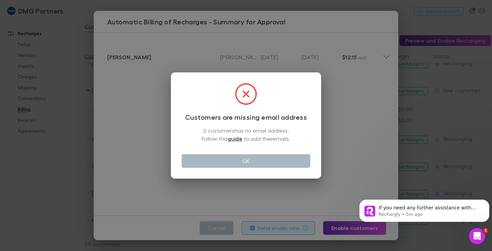
click at [249, 160] on button "OK" at bounding box center [246, 161] width 129 height 14
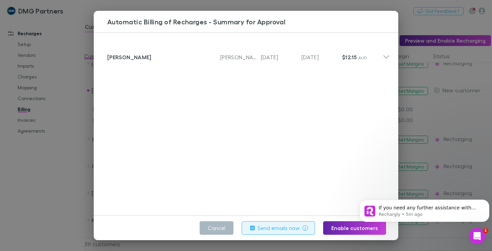
click at [213, 227] on button "Cancel" at bounding box center [217, 228] width 34 height 14
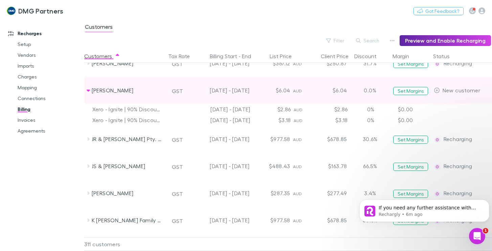
click at [90, 90] on icon at bounding box center [88, 90] width 5 height 5
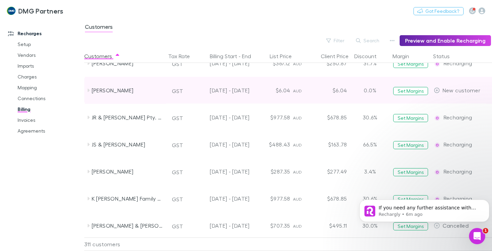
click at [109, 91] on div "[PERSON_NAME]" at bounding box center [128, 90] width 72 height 27
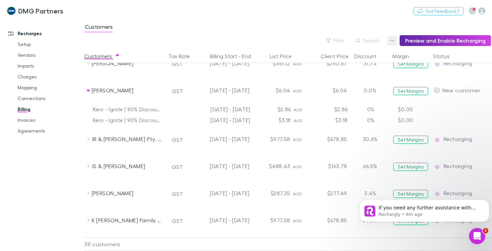
click at [395, 41] on icon "button" at bounding box center [392, 40] width 5 height 1
click at [439, 117] on div at bounding box center [246, 125] width 492 height 251
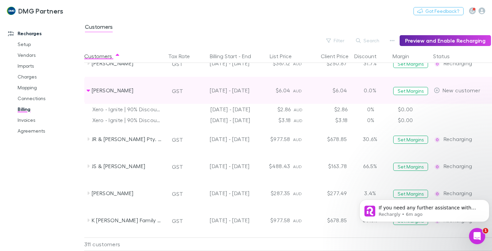
click at [88, 92] on icon at bounding box center [88, 90] width 5 height 5
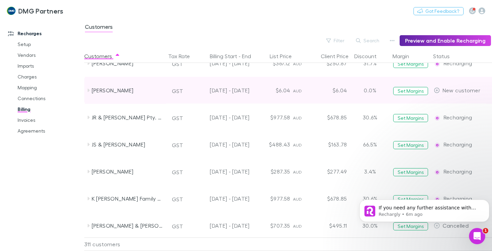
click at [101, 91] on div "[PERSON_NAME]" at bounding box center [128, 90] width 72 height 27
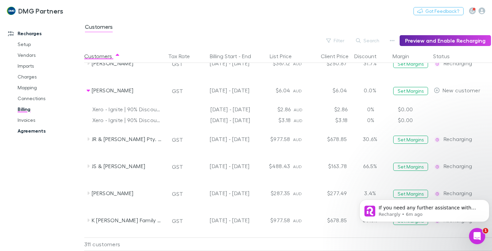
click at [29, 129] on link "Agreements" at bounding box center [49, 131] width 77 height 11
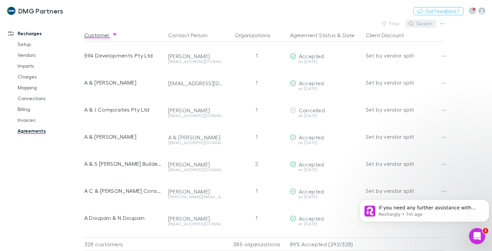
click at [423, 24] on button "Search" at bounding box center [421, 24] width 31 height 8
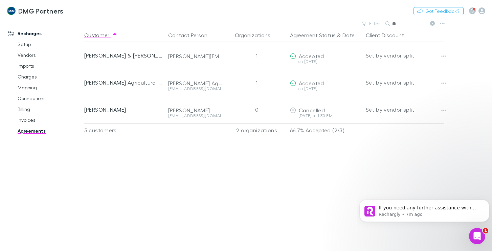
type input "*"
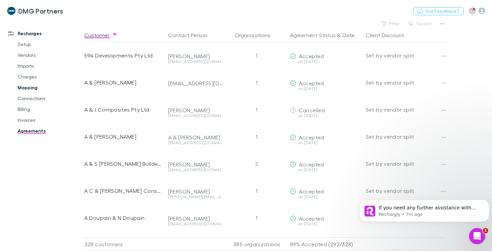
click at [31, 86] on link "Mapping" at bounding box center [49, 87] width 77 height 11
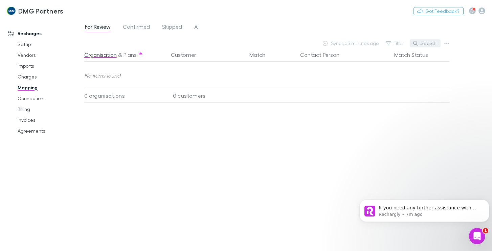
click at [432, 44] on button "Search" at bounding box center [425, 43] width 31 height 8
type input "*******"
click at [194, 28] on span "All" at bounding box center [196, 27] width 5 height 9
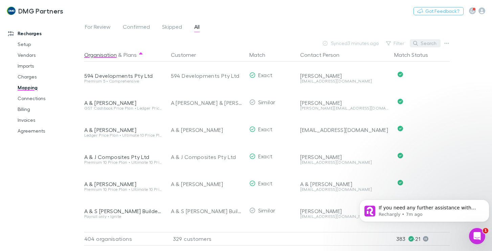
click at [429, 43] on button "Search" at bounding box center [425, 43] width 31 height 8
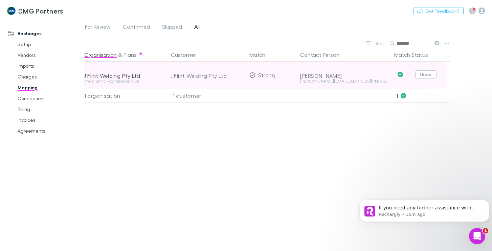
click at [425, 74] on button "Undo" at bounding box center [427, 74] width 22 height 8
click at [185, 76] on div "J Flint Welding Pty Ltd" at bounding box center [198, 75] width 55 height 8
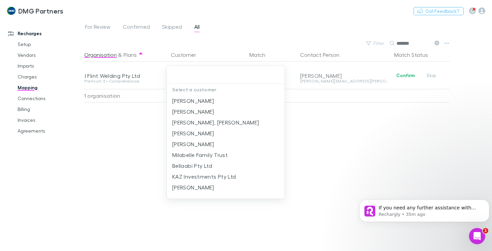
click at [119, 194] on div at bounding box center [246, 125] width 492 height 251
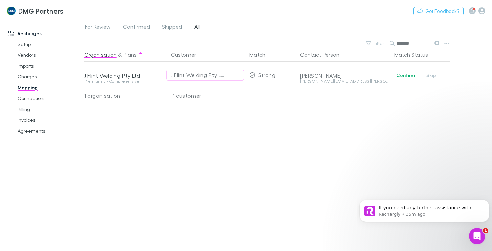
drag, startPoint x: 408, startPoint y: 42, endPoint x: 395, endPoint y: 46, distance: 13.5
click at [395, 46] on div "*******" at bounding box center [415, 43] width 51 height 8
type input "*"
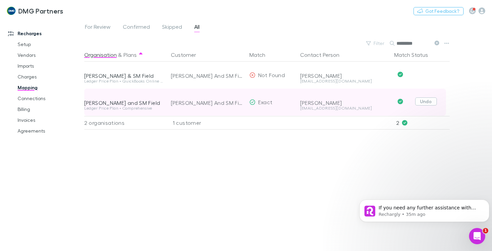
click at [430, 102] on button "Undo" at bounding box center [427, 102] width 22 height 8
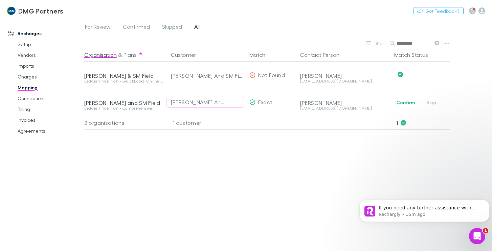
click at [264, 182] on div "Organisation & Plans Customer Match Contact Person Match Status [PERSON_NAME] &…" at bounding box center [267, 147] width 367 height 198
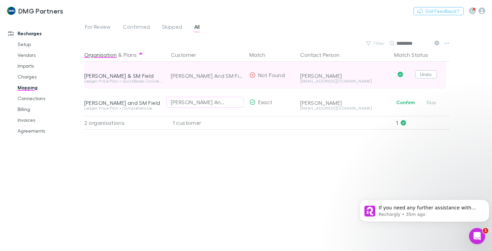
click at [432, 74] on button "Undo" at bounding box center [427, 74] width 22 height 8
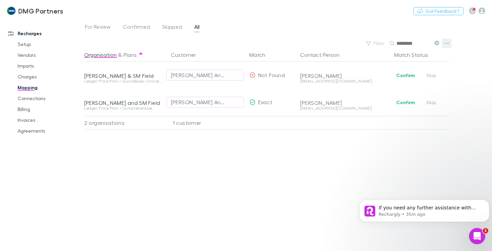
click at [448, 42] on icon "button" at bounding box center [447, 43] width 5 height 5
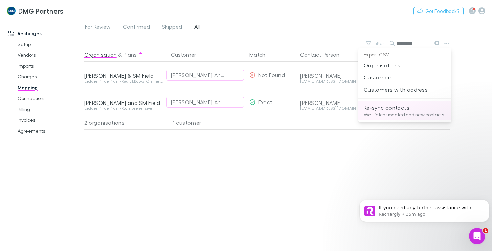
click at [378, 107] on p "Re-sync contacts" at bounding box center [405, 108] width 82 height 8
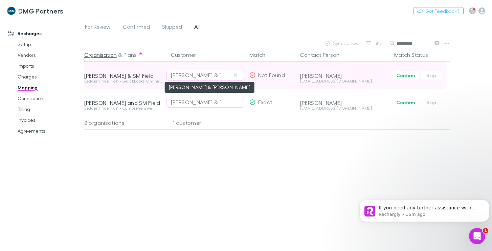
click at [221, 73] on div "[PERSON_NAME] & [PERSON_NAME]" at bounding box center [198, 75] width 55 height 8
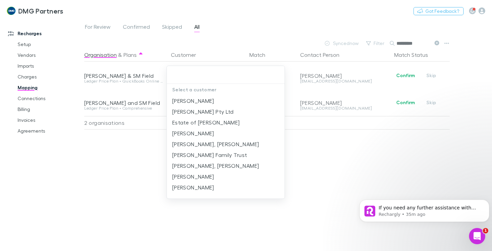
click at [110, 192] on div at bounding box center [246, 125] width 492 height 251
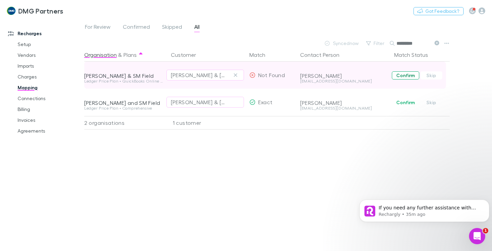
click at [406, 75] on button "Confirm" at bounding box center [405, 75] width 27 height 8
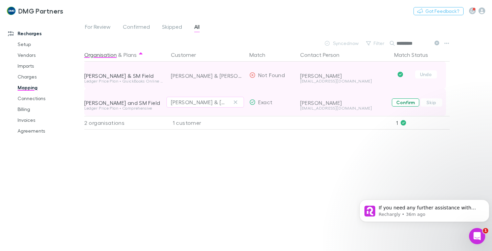
click at [405, 104] on button "Confirm" at bounding box center [405, 103] width 27 height 8
drag, startPoint x: 425, startPoint y: 41, endPoint x: 390, endPoint y: 41, distance: 34.9
click at [390, 41] on div "*********" at bounding box center [415, 43] width 51 height 8
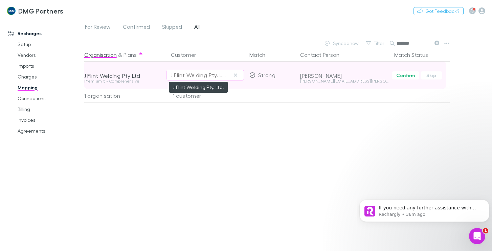
type input "*******"
click at [212, 78] on div "J Flint Welding Pty. Ltd." at bounding box center [198, 75] width 55 height 8
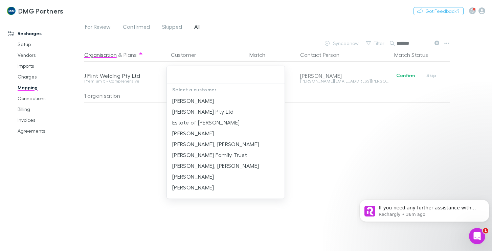
click at [191, 76] on input "text" at bounding box center [226, 75] width 112 height 13
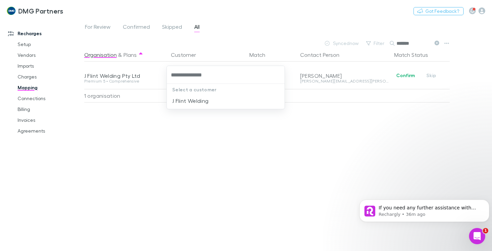
type input "**********"
click at [193, 198] on div "Select a customer J Flint Welding" at bounding box center [246, 125] width 492 height 251
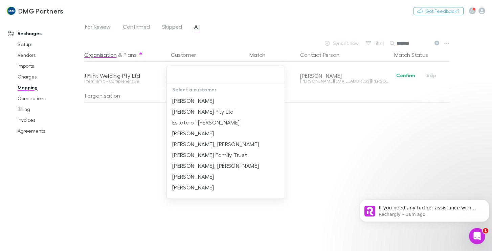
drag, startPoint x: 428, startPoint y: 174, endPoint x: 192, endPoint y: 65, distance: 260.2
click at [427, 174] on div at bounding box center [246, 125] width 492 height 251
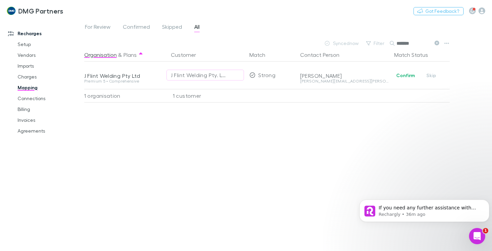
drag, startPoint x: 417, startPoint y: 43, endPoint x: 381, endPoint y: 44, distance: 35.6
click at [395, 44] on div "*******" at bounding box center [415, 43] width 51 height 8
drag, startPoint x: 214, startPoint y: 157, endPoint x: 113, endPoint y: 132, distance: 103.8
click at [214, 157] on div "Organisation & Plans Customer Match Contact Person Match Status J Flint Welding…" at bounding box center [267, 147] width 367 height 198
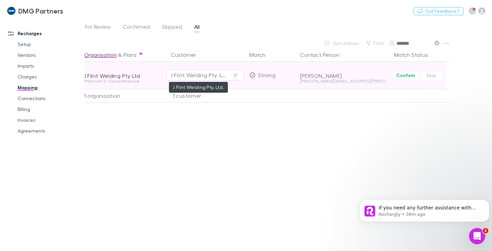
click at [204, 77] on div "J Flint Welding Pty. Ltd." at bounding box center [198, 75] width 55 height 8
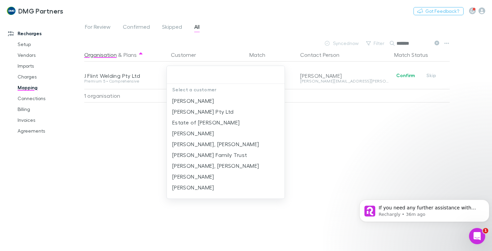
click at [204, 77] on input "text" at bounding box center [226, 75] width 112 height 13
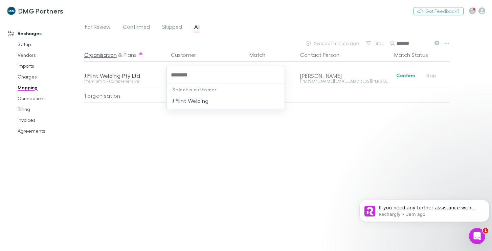
click at [203, 73] on input "*******" at bounding box center [226, 75] width 112 height 13
type input "**********"
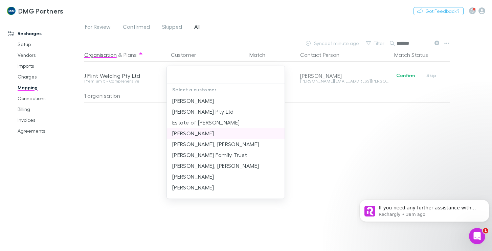
click at [184, 131] on div "Select a customer [PERSON_NAME] [PERSON_NAME] Pty Ltd Estate of [PERSON_NAME] […" at bounding box center [246, 125] width 492 height 251
drag, startPoint x: 107, startPoint y: 195, endPoint x: 154, endPoint y: 145, distance: 69.5
click at [109, 193] on div at bounding box center [246, 125] width 492 height 251
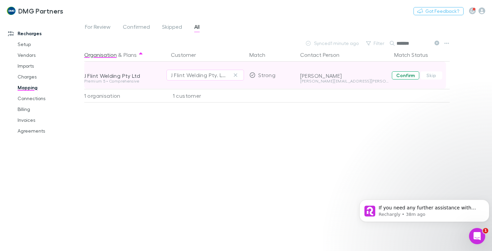
click at [405, 76] on button "Confirm" at bounding box center [405, 75] width 27 height 8
click at [27, 99] on link "Connections" at bounding box center [49, 98] width 77 height 11
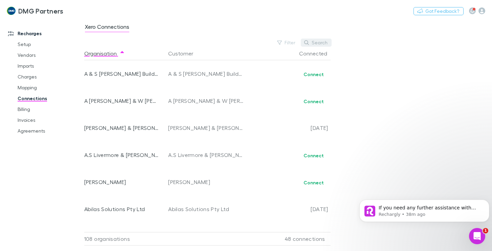
click at [319, 42] on button "Search" at bounding box center [316, 43] width 31 height 8
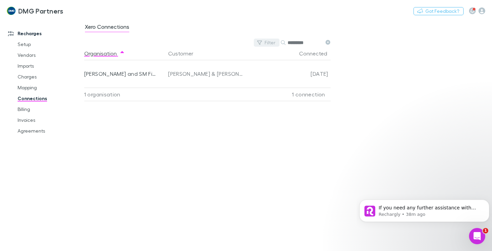
drag, startPoint x: 315, startPoint y: 42, endPoint x: 278, endPoint y: 42, distance: 36.6
click at [278, 42] on div "Filter Search *********" at bounding box center [293, 43] width 79 height 8
drag, startPoint x: 308, startPoint y: 70, endPoint x: 309, endPoint y: 51, distance: 19.4
click at [308, 67] on div "No items found" at bounding box center [207, 74] width 247 height 27
click at [308, 42] on input "*******" at bounding box center [305, 42] width 34 height 9
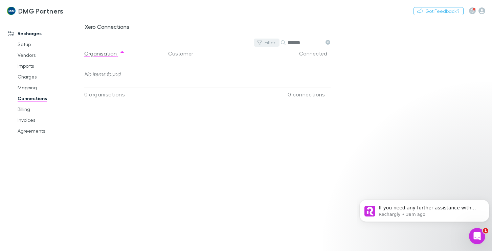
drag, startPoint x: 308, startPoint y: 42, endPoint x: 272, endPoint y: 40, distance: 35.3
click at [272, 40] on div "Filter Search *******" at bounding box center [293, 43] width 79 height 8
click at [309, 43] on input "*****" at bounding box center [305, 42] width 34 height 9
click at [289, 42] on input "*****" at bounding box center [305, 42] width 34 height 9
click at [288, 44] on input "*****" at bounding box center [305, 42] width 34 height 9
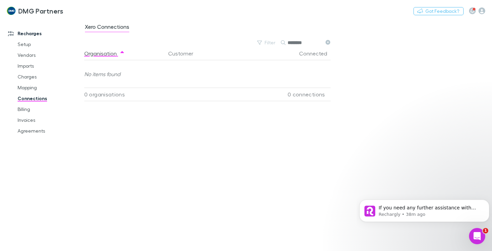
type input "*******"
click at [195, 109] on div "Organisation Customer Connected No items found 0 organisations 0 connections" at bounding box center [210, 146] width 252 height 199
drag, startPoint x: 27, startPoint y: 93, endPoint x: 26, endPoint y: 99, distance: 5.5
click at [27, 93] on link "Connections" at bounding box center [49, 98] width 77 height 11
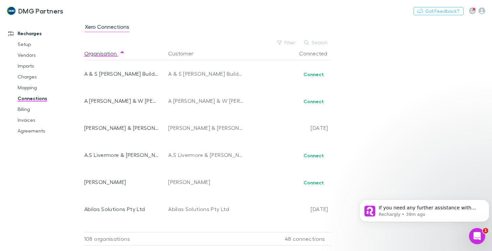
click at [26, 99] on link "Connections" at bounding box center [49, 98] width 77 height 11
click at [325, 44] on button "Search" at bounding box center [316, 43] width 31 height 8
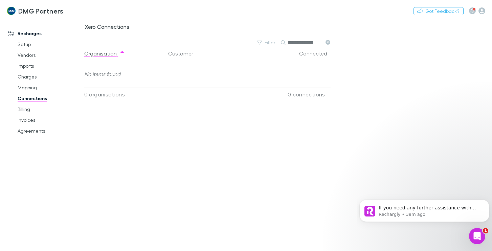
type input "**********"
drag, startPoint x: 300, startPoint y: 45, endPoint x: 309, endPoint y: 43, distance: 9.0
click at [303, 44] on input "**********" at bounding box center [305, 42] width 34 height 9
drag, startPoint x: 158, startPoint y: 103, endPoint x: 148, endPoint y: 98, distance: 11.4
click at [156, 102] on div "Organisation Customer Connected No items found 0 organisations 0 connections" at bounding box center [210, 146] width 252 height 199
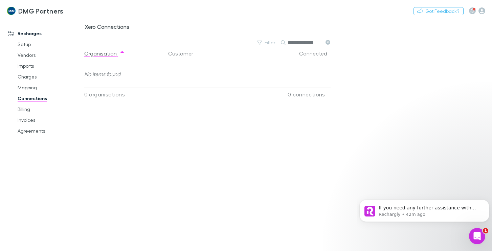
click at [38, 99] on link "Connections" at bounding box center [49, 98] width 77 height 11
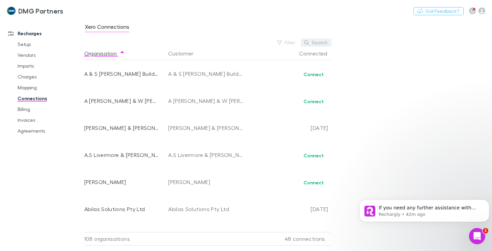
click at [316, 43] on button "Search" at bounding box center [316, 43] width 31 height 8
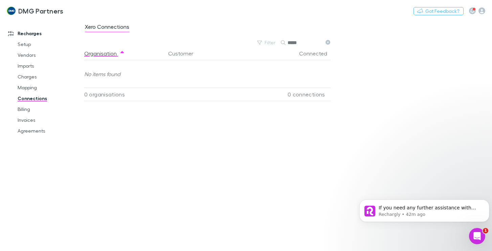
type input "*****"
drag, startPoint x: 91, startPoint y: 143, endPoint x: 107, endPoint y: 1, distance: 142.4
click at [91, 141] on div "Organisation Customer Connected No items found 0 organisations 0 connections" at bounding box center [210, 146] width 252 height 199
click at [302, 42] on input "*****" at bounding box center [305, 42] width 34 height 9
click at [302, 44] on input "*****" at bounding box center [305, 42] width 34 height 9
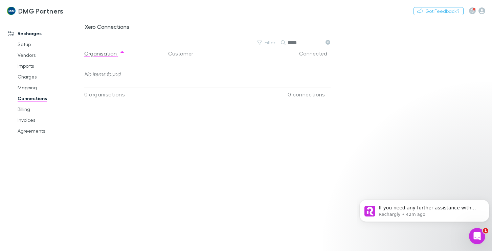
click at [299, 44] on input "*****" at bounding box center [305, 42] width 34 height 9
drag, startPoint x: 297, startPoint y: 31, endPoint x: 292, endPoint y: 43, distance: 13.7
click at [297, 31] on div "Xero Connections" at bounding box center [288, 28] width 408 height 13
drag, startPoint x: 300, startPoint y: 42, endPoint x: 274, endPoint y: 50, distance: 26.5
click at [278, 43] on div "Filter Search *****" at bounding box center [293, 43] width 79 height 8
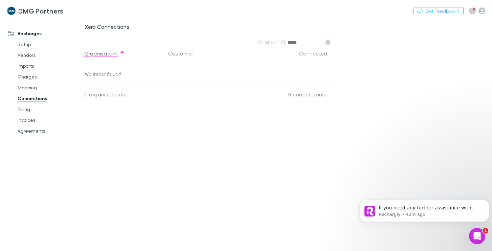
drag, startPoint x: 236, startPoint y: 135, endPoint x: 216, endPoint y: 136, distance: 20.7
click at [229, 137] on div "Organisation Customer Connected No items found 0 organisations 0 connections" at bounding box center [210, 146] width 252 height 199
click at [27, 89] on link "Mapping" at bounding box center [49, 87] width 77 height 11
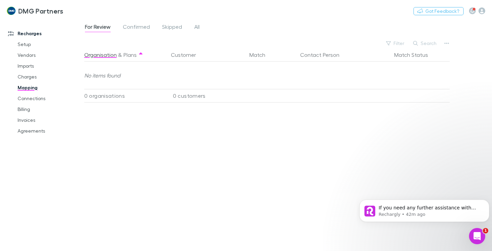
drag, startPoint x: 28, startPoint y: 98, endPoint x: 63, endPoint y: 83, distance: 38.2
click at [28, 98] on link "Connections" at bounding box center [49, 98] width 77 height 11
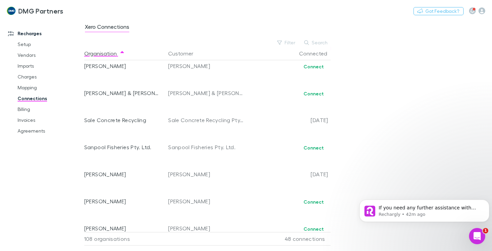
scroll to position [2246, 0]
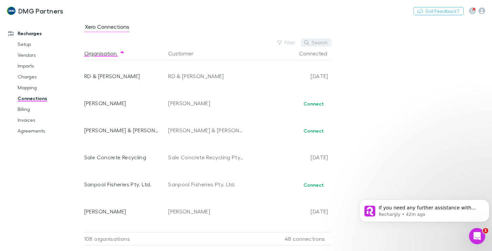
click at [317, 44] on button "Search" at bounding box center [316, 43] width 31 height 8
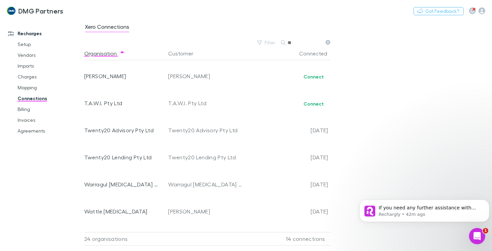
scroll to position [0, 0]
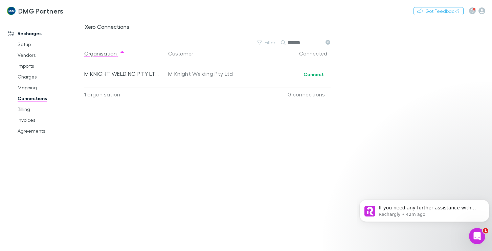
drag, startPoint x: 308, startPoint y: 43, endPoint x: 285, endPoint y: 41, distance: 22.4
click at [285, 41] on div "*******" at bounding box center [306, 43] width 51 height 8
type input "*******"
click at [22, 87] on link "Mapping" at bounding box center [49, 87] width 77 height 11
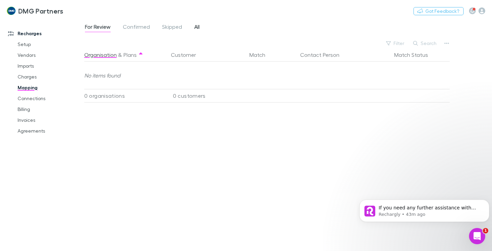
click at [195, 26] on span "All" at bounding box center [196, 27] width 5 height 9
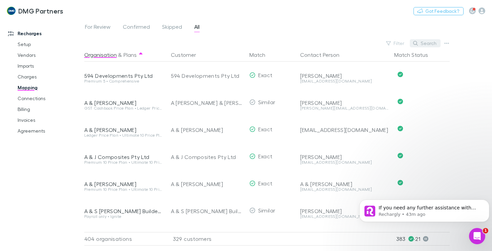
click at [429, 44] on button "Search" at bounding box center [425, 43] width 31 height 8
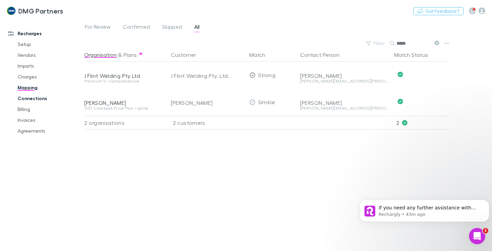
type input "*****"
click at [29, 99] on link "Connections" at bounding box center [49, 98] width 77 height 11
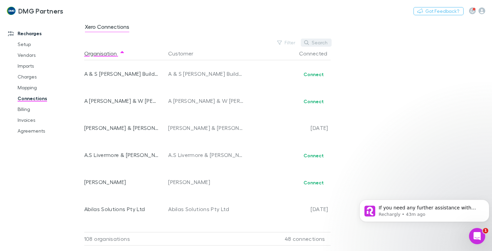
click at [317, 42] on button "Search" at bounding box center [316, 43] width 31 height 8
click at [295, 43] on input "text" at bounding box center [305, 42] width 34 height 9
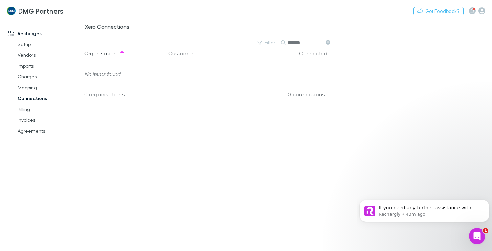
type input "******"
click at [331, 43] on button at bounding box center [328, 43] width 8 height 6
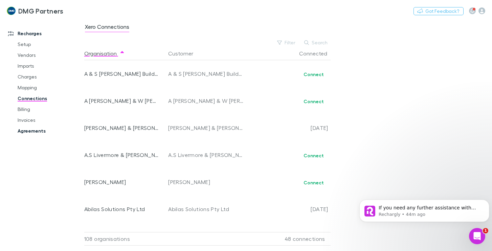
click at [30, 130] on link "Agreements" at bounding box center [49, 131] width 77 height 11
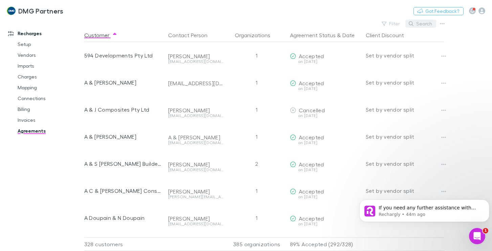
click at [417, 27] on button "Search" at bounding box center [421, 24] width 31 height 8
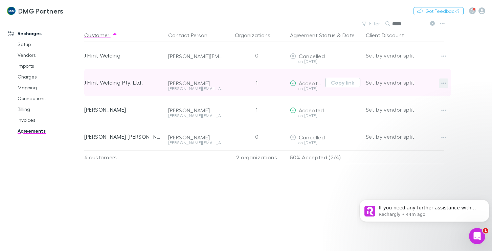
type input "*****"
click at [442, 84] on icon "button" at bounding box center [444, 83] width 5 height 5
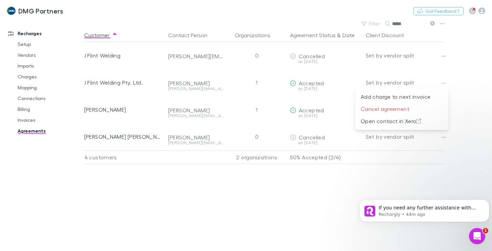
click at [191, 197] on div at bounding box center [246, 125] width 492 height 251
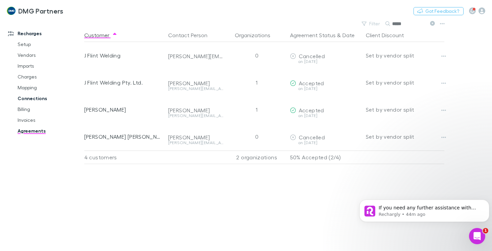
click at [36, 100] on link "Connections" at bounding box center [49, 98] width 77 height 11
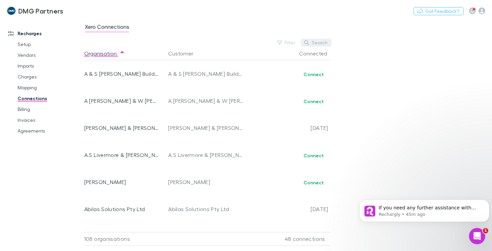
click at [314, 44] on button "Search" at bounding box center [316, 43] width 31 height 8
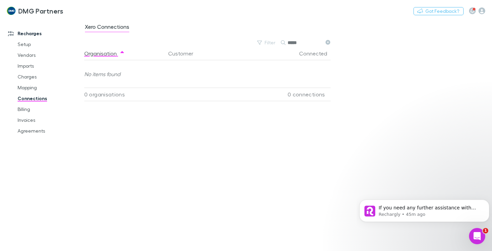
type input "*****"
click at [139, 142] on div "Organisation Customer Connected No items found 0 organisations 0 connections" at bounding box center [210, 146] width 252 height 199
drag, startPoint x: 40, startPoint y: 213, endPoint x: 3, endPoint y: 193, distance: 42.3
click at [39, 212] on div "Recharges Setup Vendors Imports Charges Mapping Connections Billing Invoices Ag…" at bounding box center [44, 133] width 89 height 224
click at [481, 234] on icon "Open Intercom Messenger" at bounding box center [476, 235] width 11 height 11
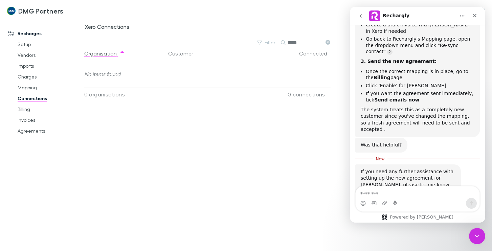
scroll to position [240, 0]
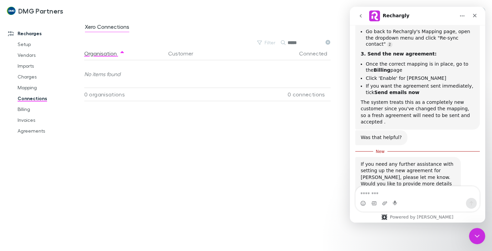
click at [366, 191] on textarea "Message…" at bounding box center [418, 193] width 124 height 12
type textarea "**********"
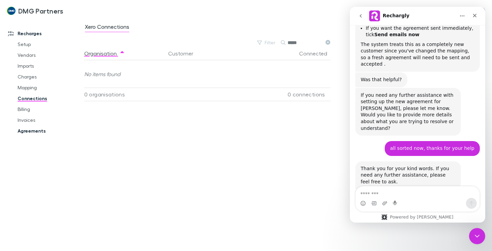
scroll to position [332, 0]
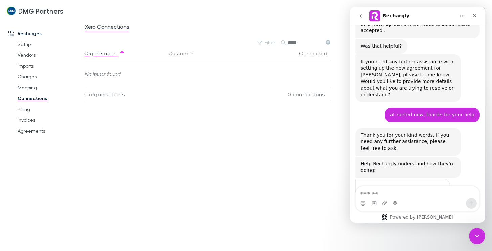
click at [419, 197] on span "Great" at bounding box center [419, 203] width 12 height 12
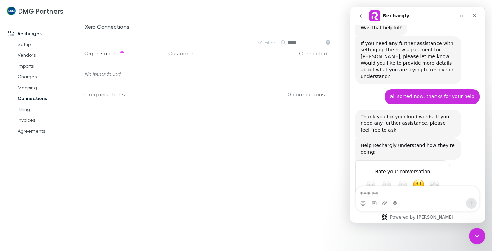
click at [169, 177] on div "Organisation Customer Connected No items found 0 organisations 0 connections" at bounding box center [210, 146] width 252 height 199
click at [241, 141] on div "Organisation Customer Connected No items found 0 organisations 0 connections" at bounding box center [210, 146] width 252 height 199
click at [479, 237] on icon "Close Intercom Messenger" at bounding box center [476, 235] width 8 height 8
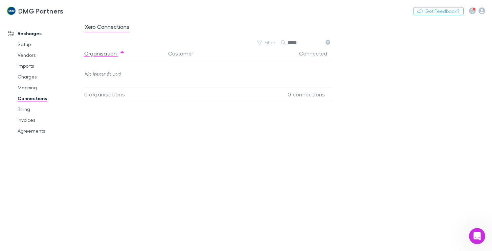
click at [22, 98] on link "Connections" at bounding box center [49, 98] width 77 height 11
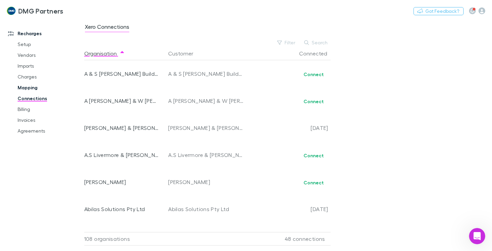
click at [22, 89] on link "Mapping" at bounding box center [49, 87] width 77 height 11
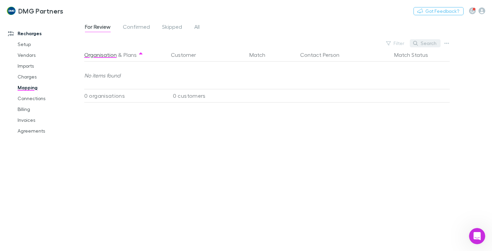
click at [429, 43] on button "Search" at bounding box center [425, 43] width 31 height 8
type input "*****"
click at [134, 26] on span "Confirmed" at bounding box center [136, 27] width 27 height 9
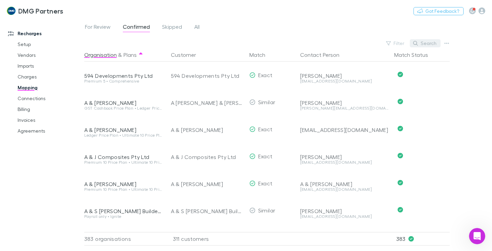
click at [431, 44] on button "Search" at bounding box center [425, 43] width 31 height 8
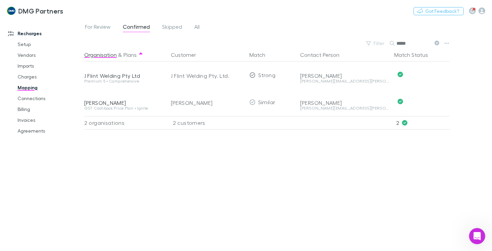
type input "*****"
click at [23, 98] on link "Connections" at bounding box center [49, 98] width 77 height 11
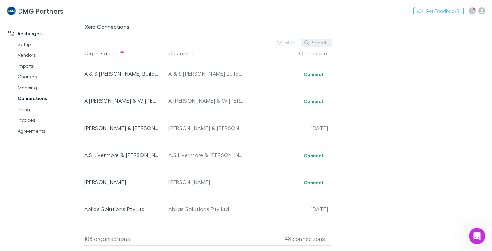
click at [321, 42] on button "Search" at bounding box center [316, 43] width 31 height 8
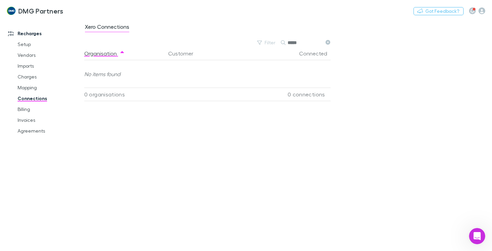
type input "*****"
click at [311, 135] on div "Organisation Customer Connected No items found 0 organisations 0 connections" at bounding box center [210, 146] width 252 height 199
click at [474, 232] on icon "Open Intercom Messenger" at bounding box center [476, 235] width 11 height 11
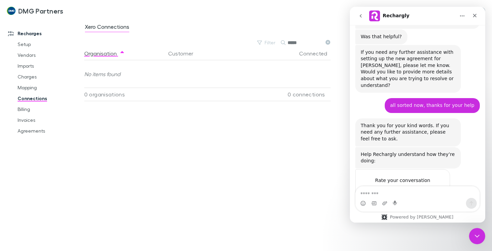
scroll to position [350, 0]
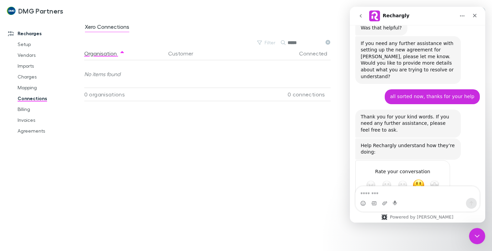
click at [437, 203] on div "Submit" at bounding box center [438, 210] width 14 height 14
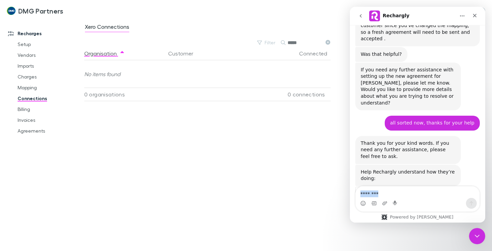
click at [367, 198] on div "Intercom messenger" at bounding box center [418, 199] width 124 height 25
click at [394, 195] on textarea "Message…" at bounding box center [418, 193] width 124 height 12
click at [358, 188] on textarea "Message…" at bounding box center [418, 193] width 124 height 12
drag, startPoint x: 260, startPoint y: 163, endPoint x: 299, endPoint y: 142, distance: 44.8
click at [272, 150] on div "Organisation Customer Connected No items found 0 organisations 0 connections" at bounding box center [210, 146] width 252 height 199
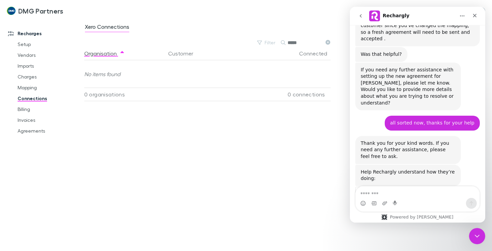
scroll to position [350, 0]
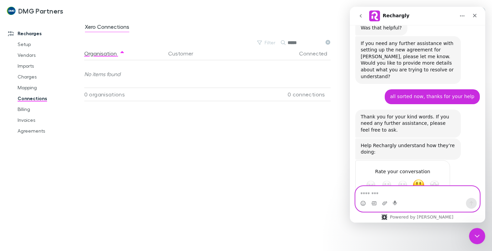
click at [387, 195] on textarea "Message…" at bounding box center [418, 193] width 124 height 12
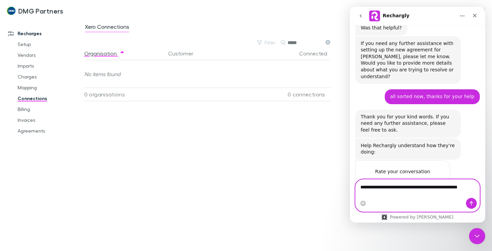
scroll to position [357, 0]
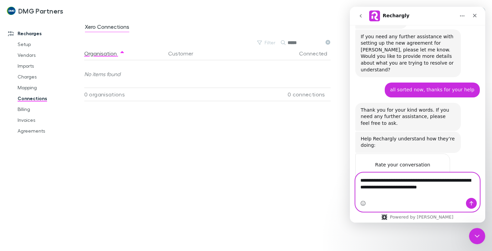
type textarea "**********"
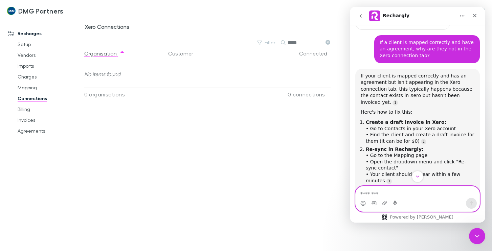
scroll to position [582, 0]
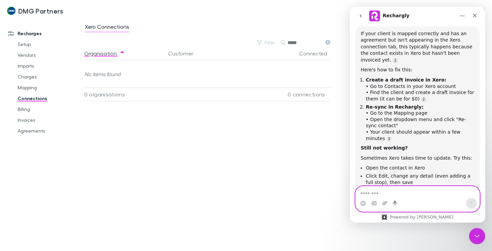
click at [364, 191] on textarea "Message…" at bounding box center [418, 193] width 124 height 12
click at [363, 191] on textarea "Message…" at bounding box center [418, 193] width 124 height 12
type textarea "*"
drag, startPoint x: 85, startPoint y: 181, endPoint x: 77, endPoint y: 152, distance: 30.1
click at [85, 176] on div "Organisation Customer Connected No items found 0 organisations 0 connections" at bounding box center [210, 146] width 252 height 199
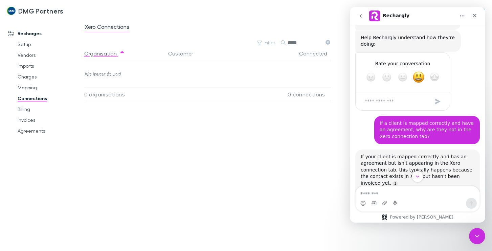
scroll to position [514, 0]
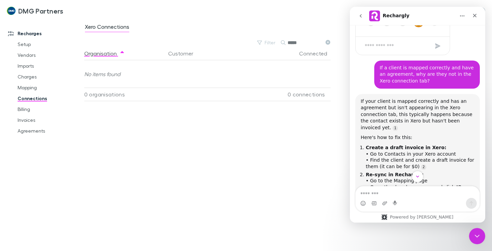
drag, startPoint x: 100, startPoint y: 183, endPoint x: 58, endPoint y: 161, distance: 47.7
click at [100, 186] on div "Organisation Customer Connected No items found 0 organisations 0 connections" at bounding box center [210, 146] width 252 height 199
click at [26, 88] on link "Mapping" at bounding box center [49, 87] width 77 height 11
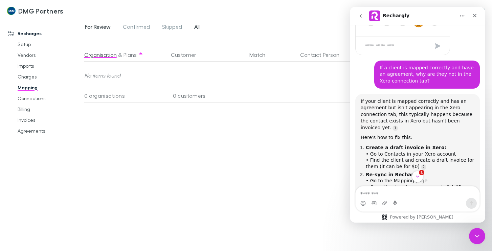
drag, startPoint x: 195, startPoint y: 25, endPoint x: 79, endPoint y: 16, distance: 116.6
click at [195, 25] on span "All" at bounding box center [196, 27] width 5 height 9
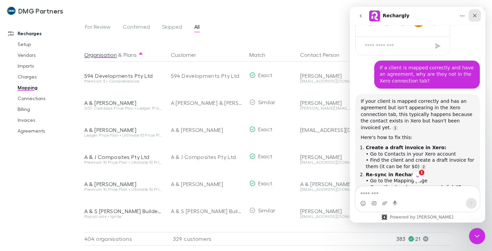
click at [476, 13] on icon "Close" at bounding box center [474, 15] width 5 height 5
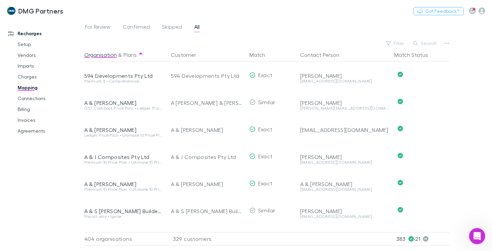
click at [428, 39] on div "Search" at bounding box center [425, 43] width 31 height 9
click at [426, 43] on button "Search" at bounding box center [425, 43] width 31 height 8
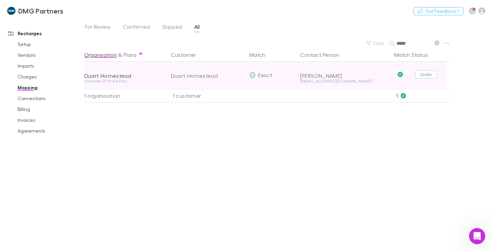
type input "*****"
click at [428, 76] on button "Undo" at bounding box center [427, 74] width 22 height 8
click at [205, 75] on div "Duart Homestead" at bounding box center [194, 75] width 47 height 8
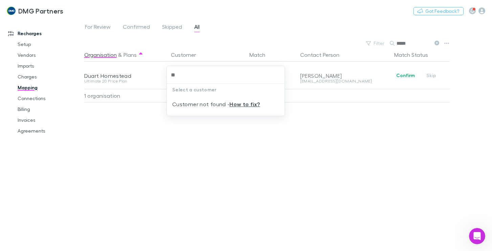
type input "*"
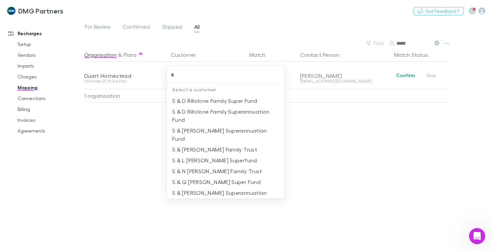
drag, startPoint x: 194, startPoint y: 71, endPoint x: 157, endPoint y: 76, distance: 37.6
click at [157, 76] on div "* Select a customer S & D Rillstone Family Super Fund S & D Rillstone Family Su…" at bounding box center [246, 125] width 492 height 251
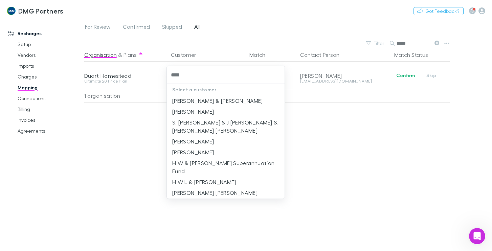
type input "*****"
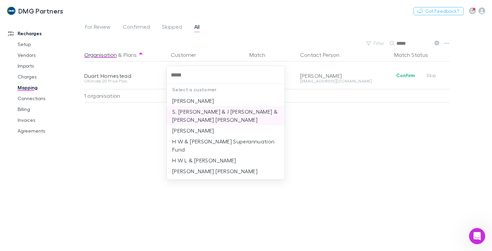
click at [231, 113] on li "S. [PERSON_NAME] & J [PERSON_NAME] & [PERSON_NAME] [PERSON_NAME]" at bounding box center [226, 115] width 118 height 19
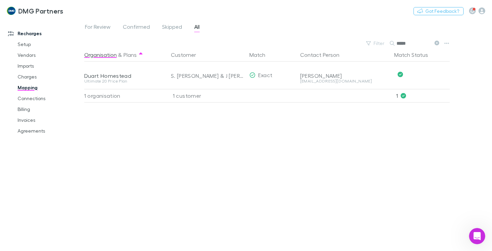
click at [256, 191] on div "Organisation & Plans Customer Match Contact Person Match Status Duart Homestead…" at bounding box center [267, 147] width 367 height 198
click at [25, 97] on link "Connections" at bounding box center [49, 98] width 77 height 11
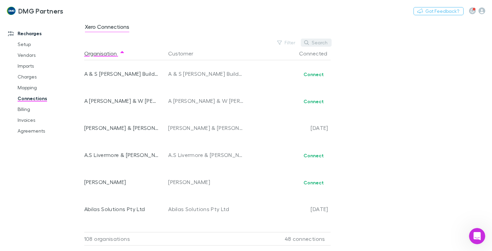
click at [317, 42] on button "Search" at bounding box center [316, 43] width 31 height 8
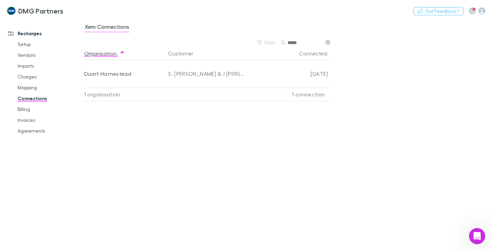
type input "*****"
click at [390, 85] on div "Xero Connections Filter Search ***** Organisation Customer Connected Duart Home…" at bounding box center [288, 135] width 408 height 232
click at [147, 159] on div "Organisation Customer Connected Duart Homestead S. [PERSON_NAME] & J [PERSON_NA…" at bounding box center [210, 146] width 252 height 199
click at [25, 130] on link "Agreements" at bounding box center [49, 131] width 77 height 11
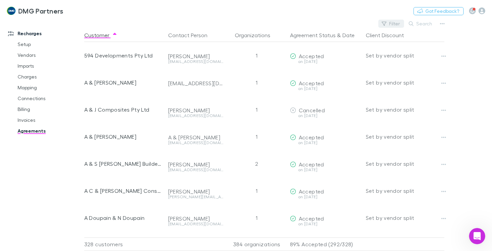
click at [395, 23] on button "Filter" at bounding box center [392, 24] width 26 height 8
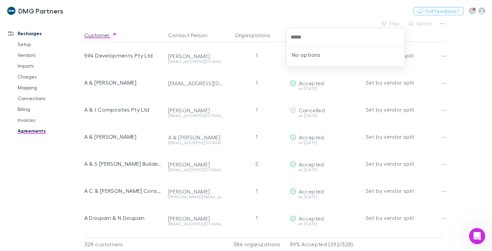
type input "*****"
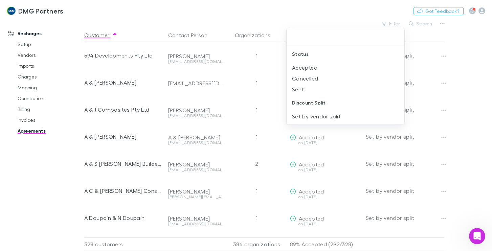
click at [240, 91] on div at bounding box center [246, 125] width 492 height 251
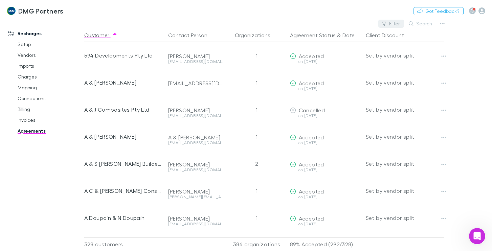
click at [396, 20] on button "Filter" at bounding box center [392, 24] width 26 height 8
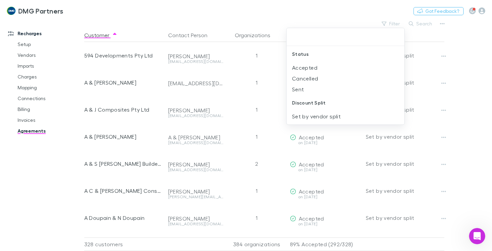
click at [303, 29] on div at bounding box center [346, 37] width 118 height 18
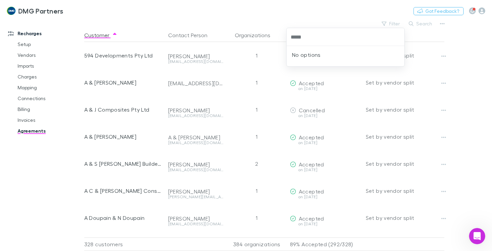
type input "*****"
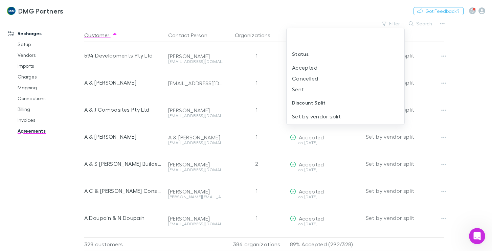
drag, startPoint x: 479, startPoint y: 83, endPoint x: 460, endPoint y: 67, distance: 24.3
click at [479, 83] on div at bounding box center [246, 125] width 492 height 251
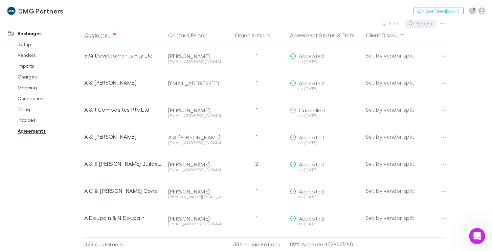
click at [421, 25] on button "Search" at bounding box center [421, 24] width 31 height 8
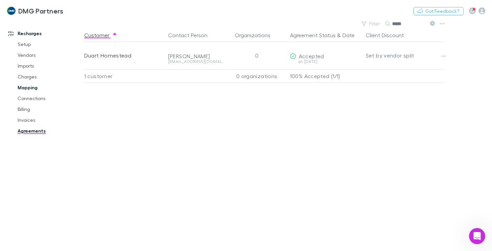
type input "*****"
click at [28, 87] on link "Mapping" at bounding box center [49, 87] width 77 height 11
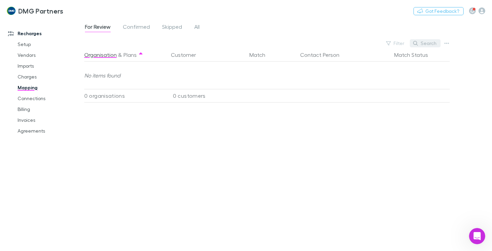
click at [428, 41] on button "Search" at bounding box center [425, 43] width 31 height 8
click at [417, 43] on input "*****" at bounding box center [414, 43] width 34 height 9
type input "****"
click at [199, 27] on span "All" at bounding box center [196, 27] width 5 height 9
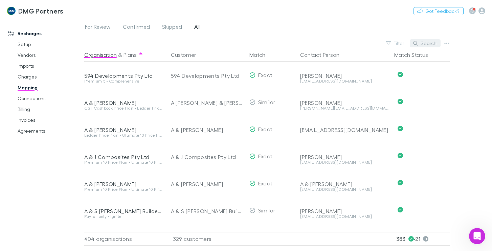
click at [431, 43] on button "Search" at bounding box center [425, 43] width 31 height 8
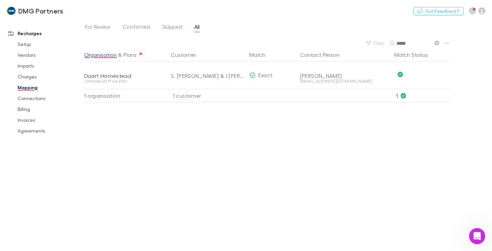
type input "*****"
click at [234, 162] on div "Organisation & Plans Customer Match Contact Person Match Status Duart Homestead…" at bounding box center [267, 147] width 367 height 198
click at [297, 168] on div "Organisation & Plans Customer Match Contact Person Match Status Duart Homestead…" at bounding box center [267, 147] width 367 height 198
click at [31, 98] on link "Connections" at bounding box center [49, 98] width 77 height 11
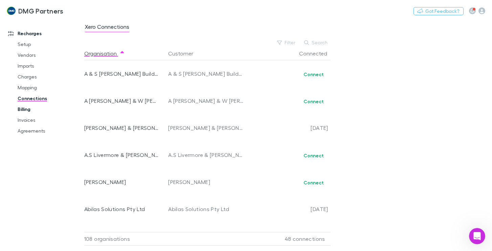
click at [22, 107] on link "Billing" at bounding box center [49, 109] width 77 height 11
click at [23, 110] on link "Billing" at bounding box center [49, 109] width 77 height 11
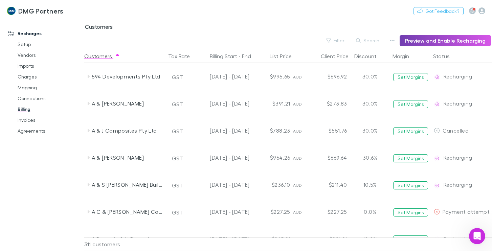
click at [427, 40] on button "Preview and Enable Recharging" at bounding box center [445, 40] width 91 height 11
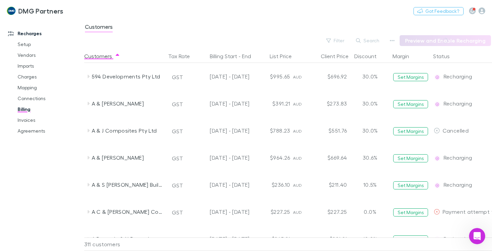
scroll to position [68, 0]
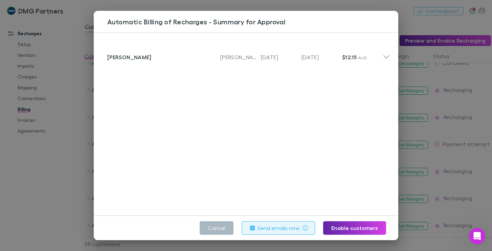
click at [214, 227] on button "Cancel" at bounding box center [217, 228] width 34 height 14
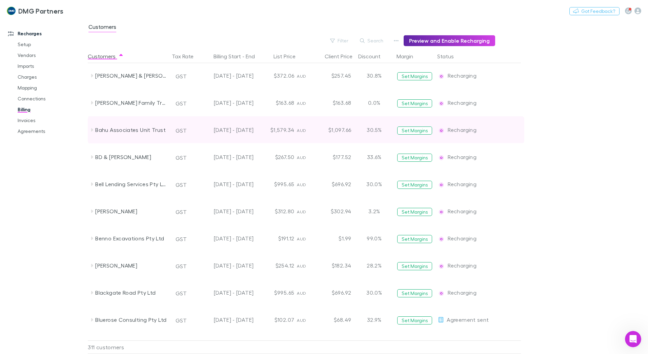
scroll to position [841, 0]
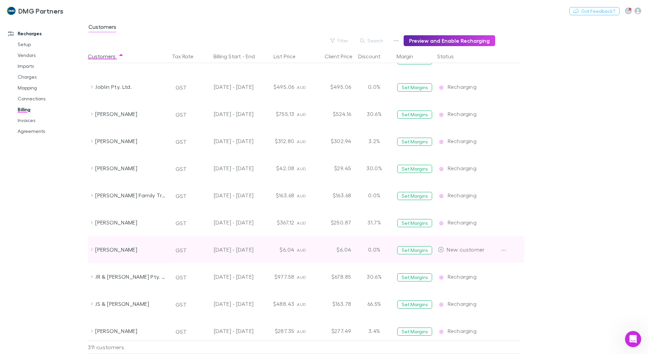
scroll to position [3787, 0]
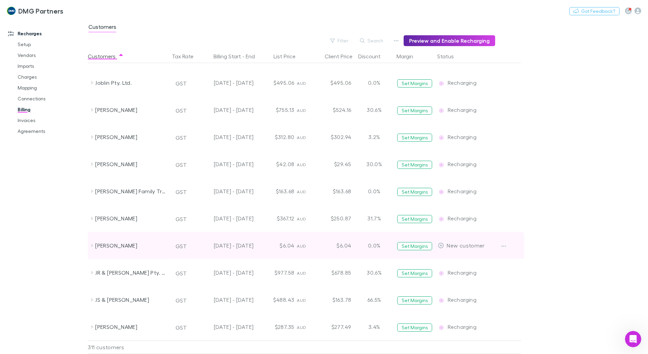
click at [503, 258] on div at bounding box center [508, 245] width 25 height 27
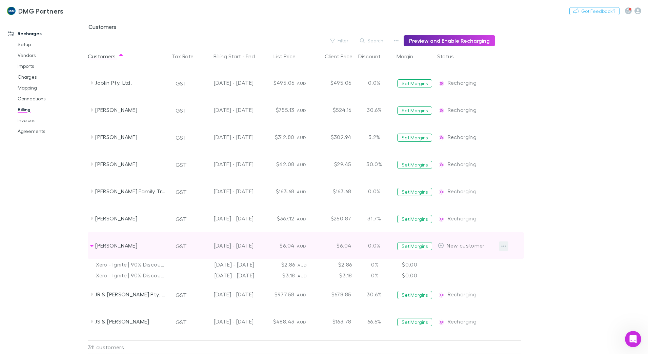
click at [500, 244] on button "button" at bounding box center [503, 245] width 9 height 9
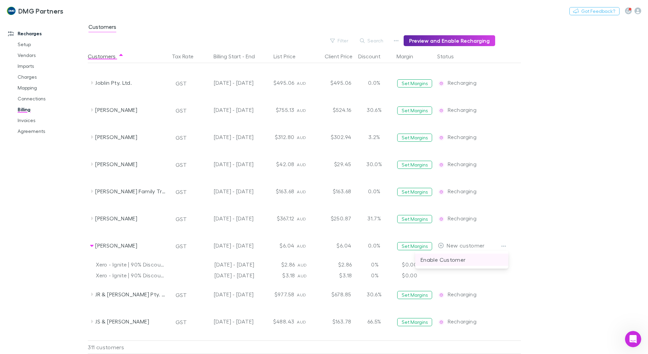
click at [442, 258] on p "Enable Customer" at bounding box center [461, 259] width 82 height 8
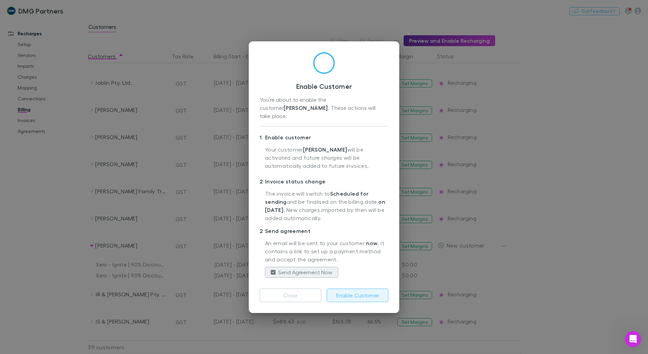
click at [351, 289] on button "Enable Customer" at bounding box center [357, 295] width 62 height 14
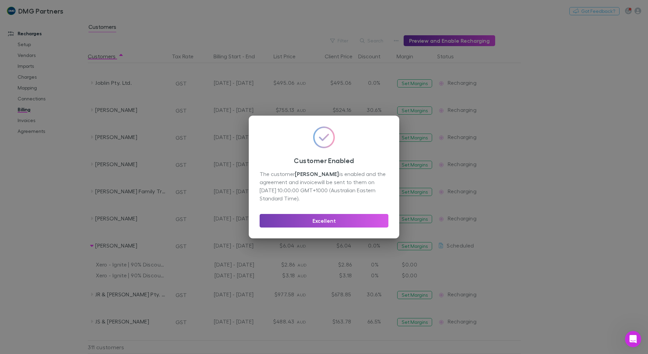
click at [314, 221] on button "Excellent" at bounding box center [323, 221] width 129 height 14
click at [40, 132] on link "Agreements" at bounding box center [51, 131] width 81 height 11
click at [24, 131] on link "Agreements" at bounding box center [51, 131] width 81 height 11
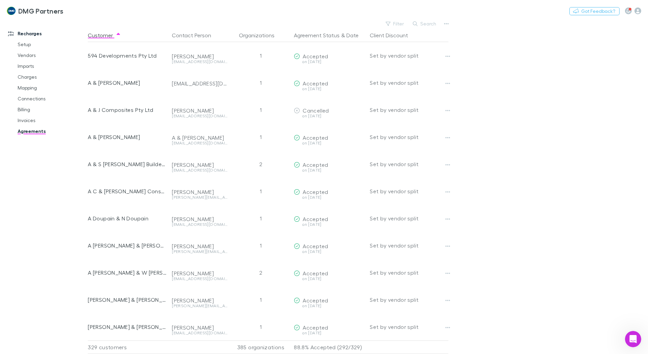
drag, startPoint x: 499, startPoint y: 149, endPoint x: 13, endPoint y: 120, distance: 487.6
click at [497, 149] on main "Filter Search Customer Contact Person Organizations Agreement Status & Date Cli…" at bounding box center [368, 186] width 560 height 335
drag, startPoint x: 320, startPoint y: 35, endPoint x: 343, endPoint y: 35, distance: 23.0
click at [320, 35] on button "Agreement Status" at bounding box center [317, 35] width 46 height 14
click at [361, 31] on div "Agreement Status & Date" at bounding box center [329, 35] width 70 height 14
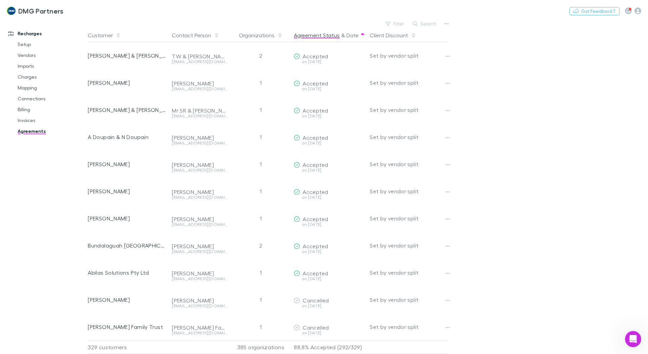
click at [319, 34] on button "Agreement Status" at bounding box center [317, 35] width 46 height 14
click at [320, 33] on button "Agreement Status" at bounding box center [317, 35] width 46 height 14
click at [316, 35] on button "Agreement Status" at bounding box center [317, 35] width 46 height 14
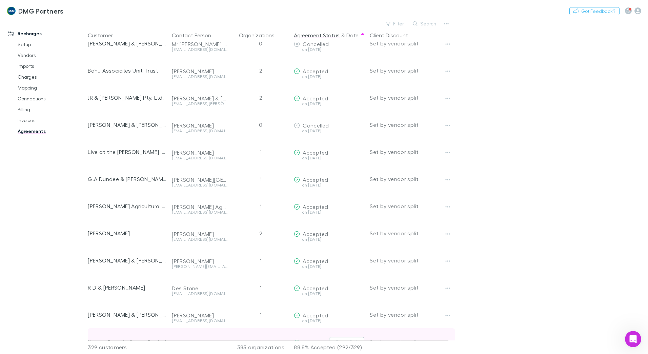
scroll to position [8621, 0]
